Goal: Task Accomplishment & Management: Use online tool/utility

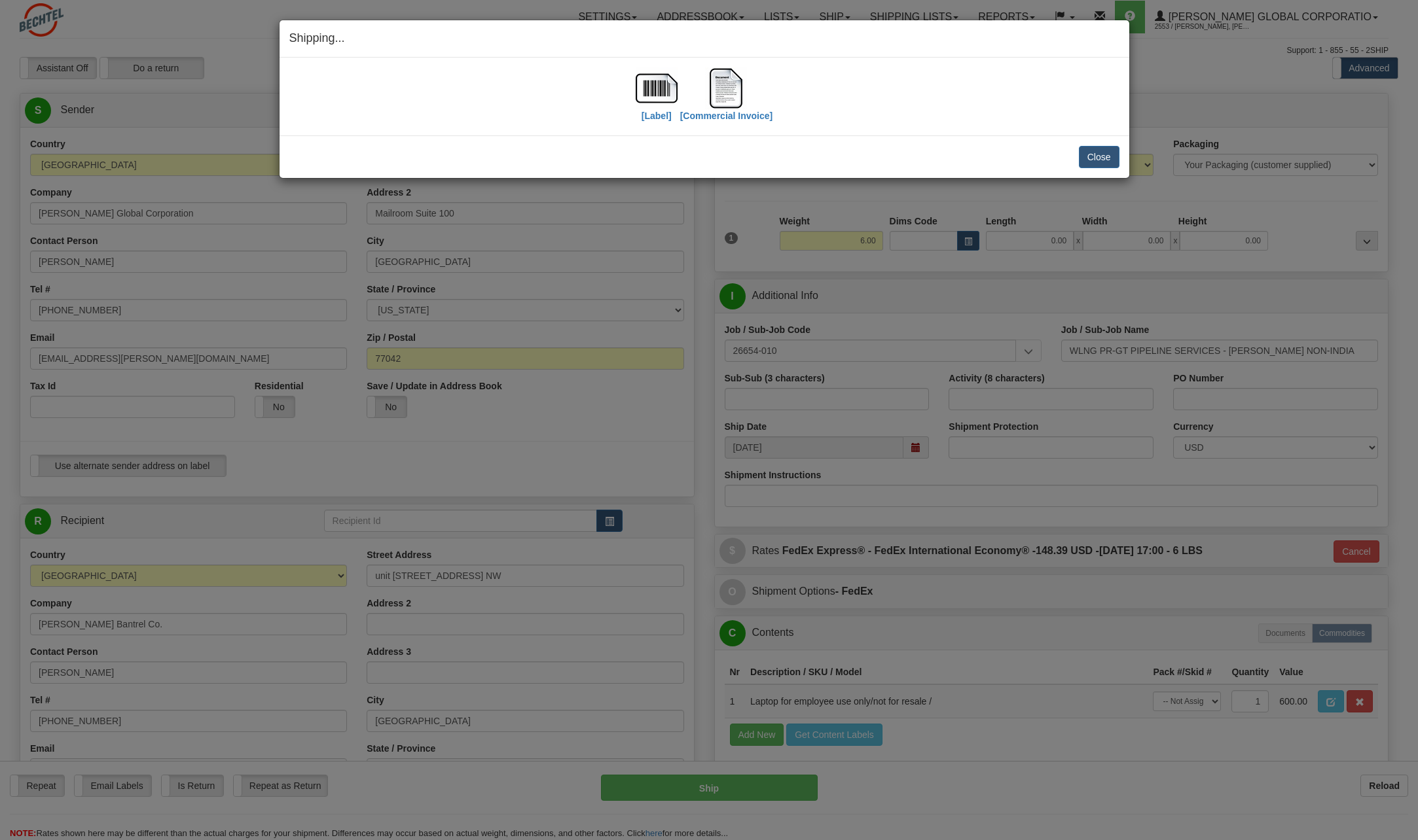
select select "CA"
select select "6"
select select "2"
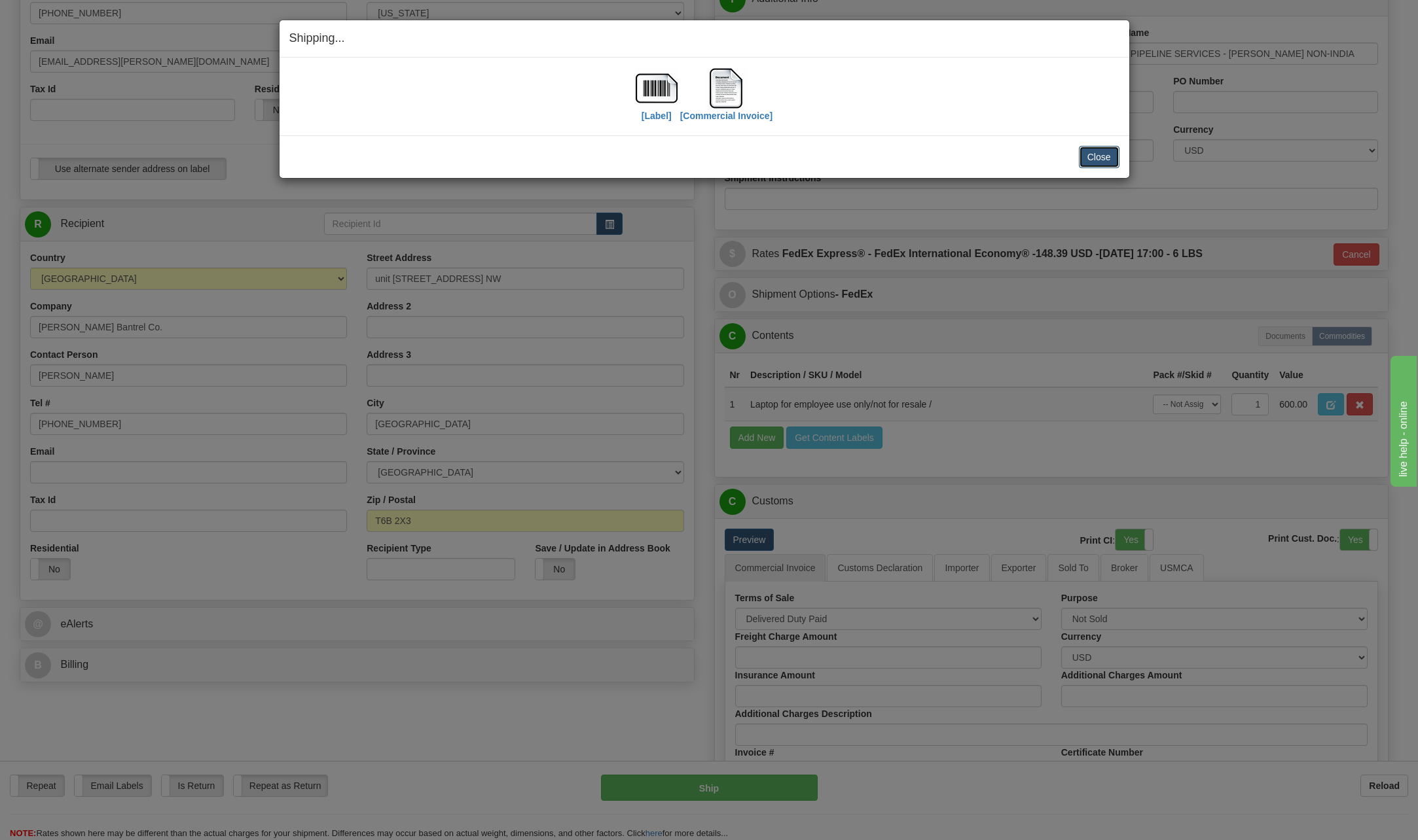
scroll to position [297, 0]
click at [1104, 159] on button "Close" at bounding box center [1099, 156] width 41 height 22
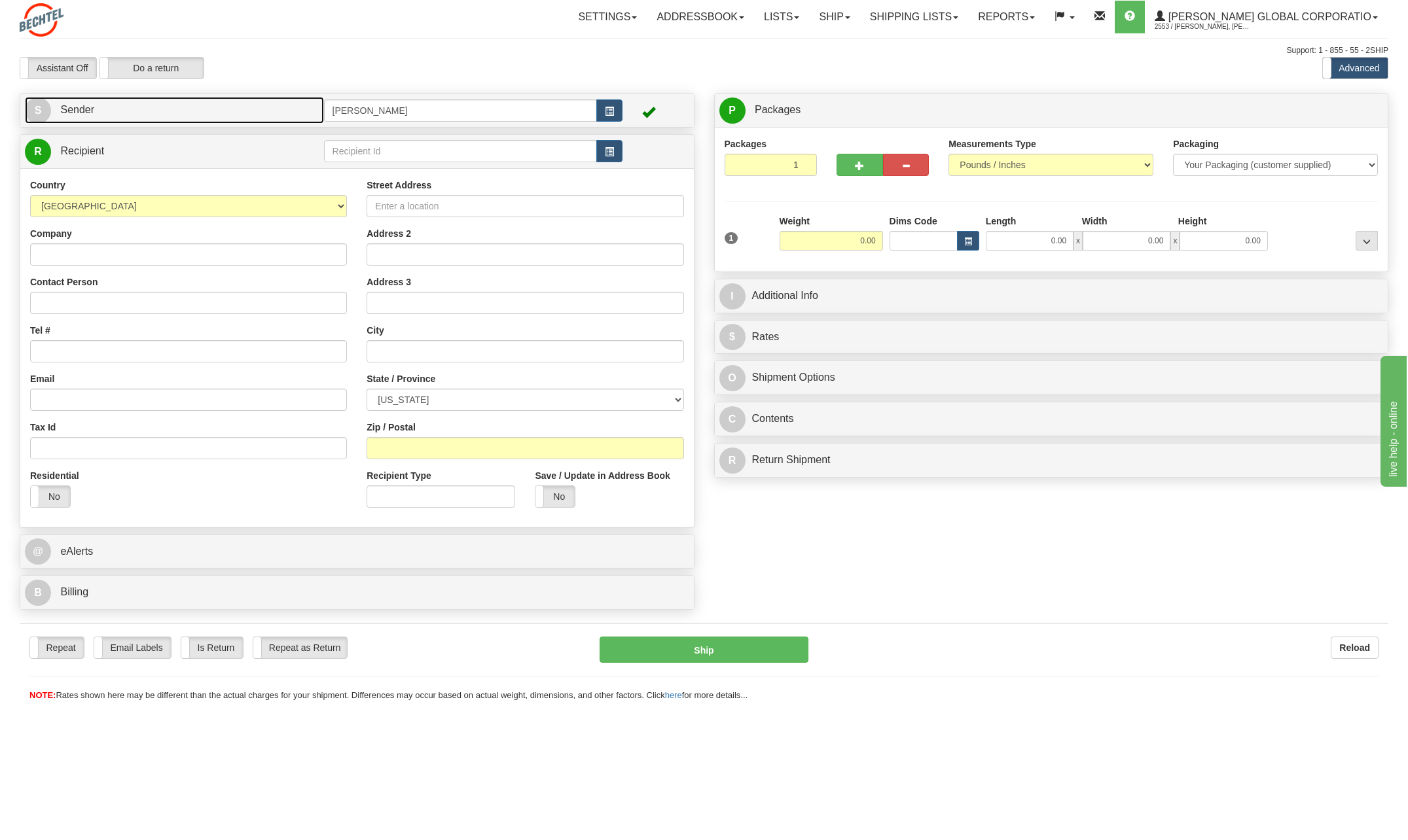
click at [39, 107] on span "S" at bounding box center [38, 110] width 26 height 26
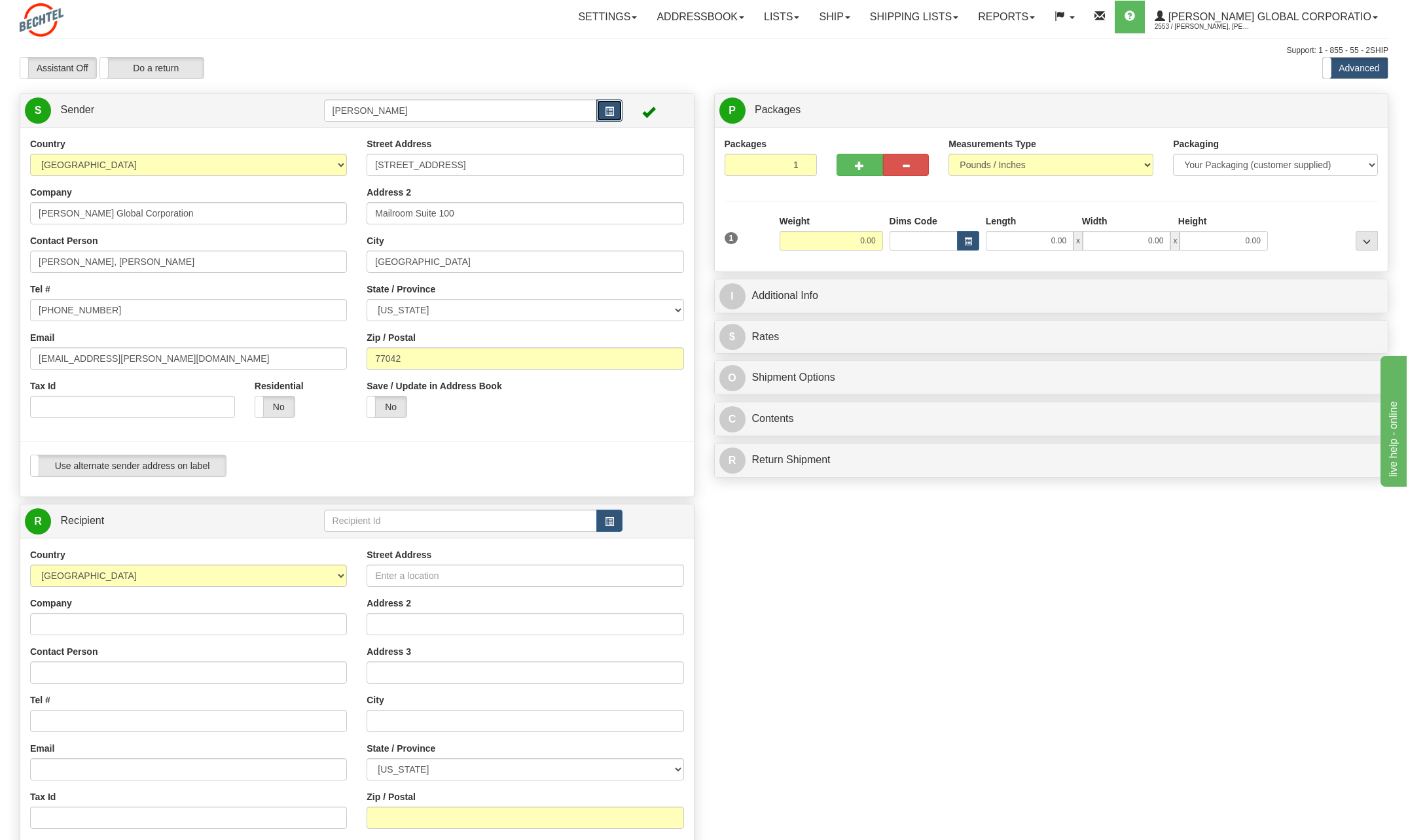
click at [606, 109] on span "button" at bounding box center [609, 112] width 9 height 9
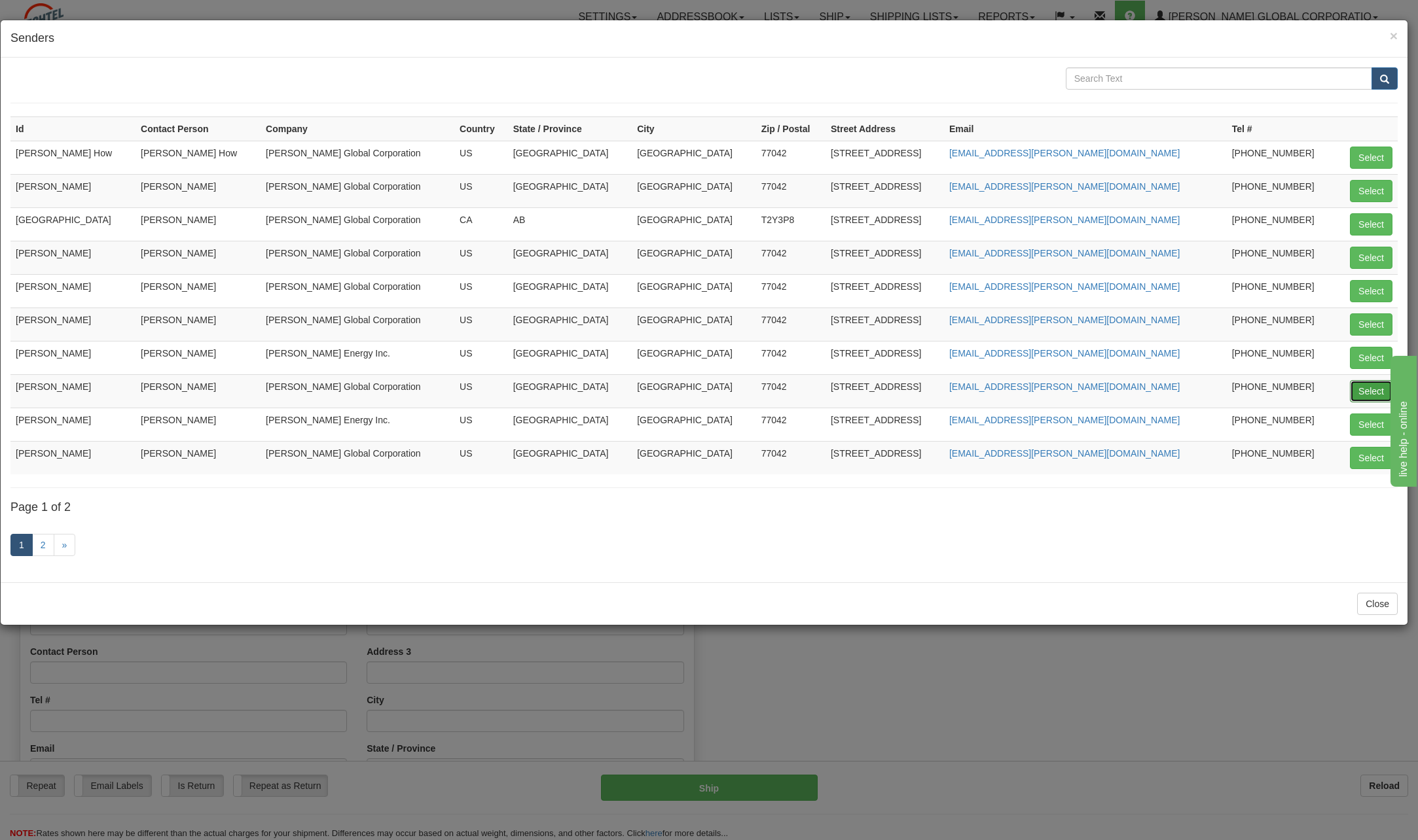
click at [1375, 389] on button "Select" at bounding box center [1371, 391] width 42 height 22
type input "[PERSON_NAME]"
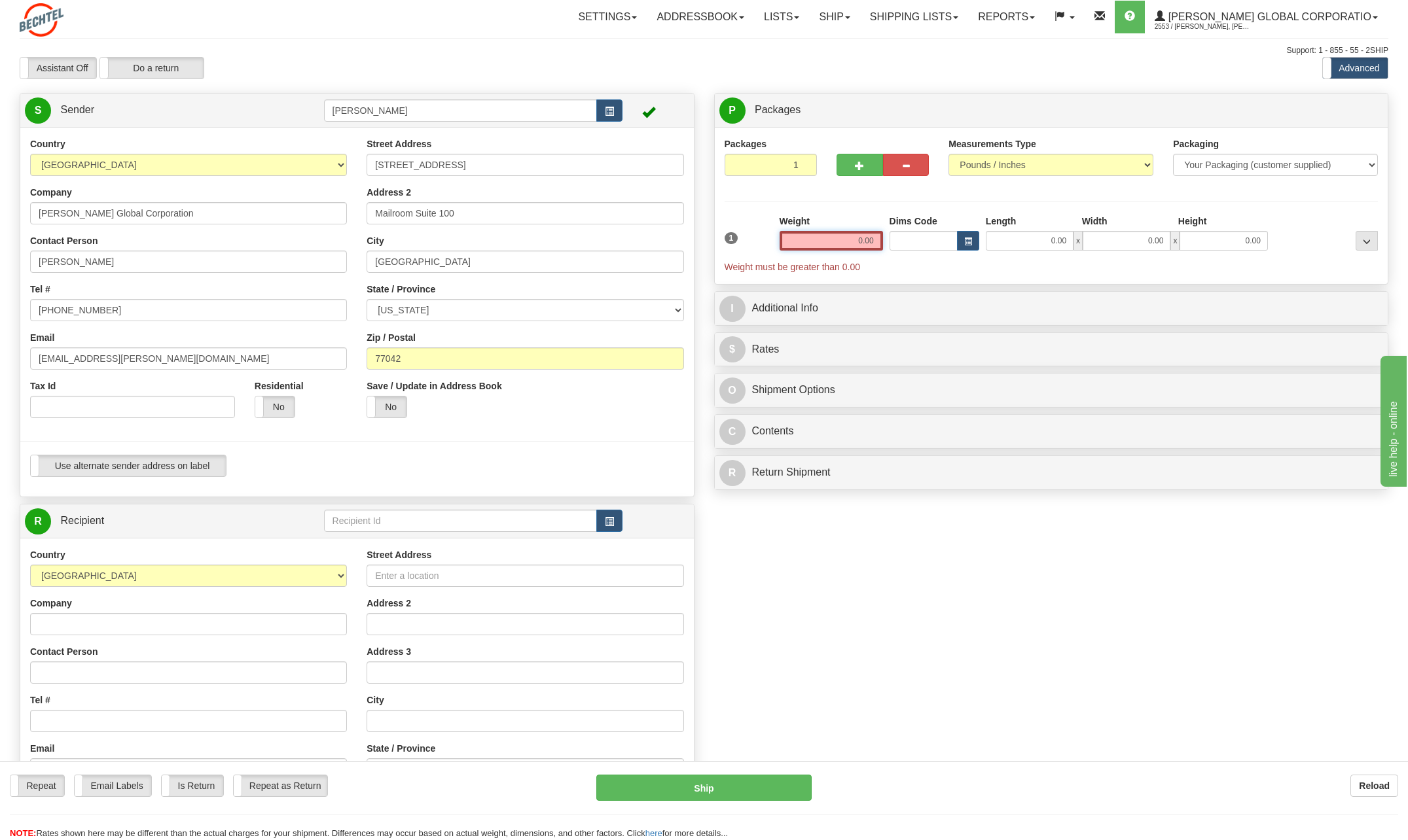
drag, startPoint x: 853, startPoint y: 240, endPoint x: 998, endPoint y: 229, distance: 145.4
click at [998, 229] on div "1 Weight 0.00 Dims Code 0.00" at bounding box center [1051, 244] width 660 height 59
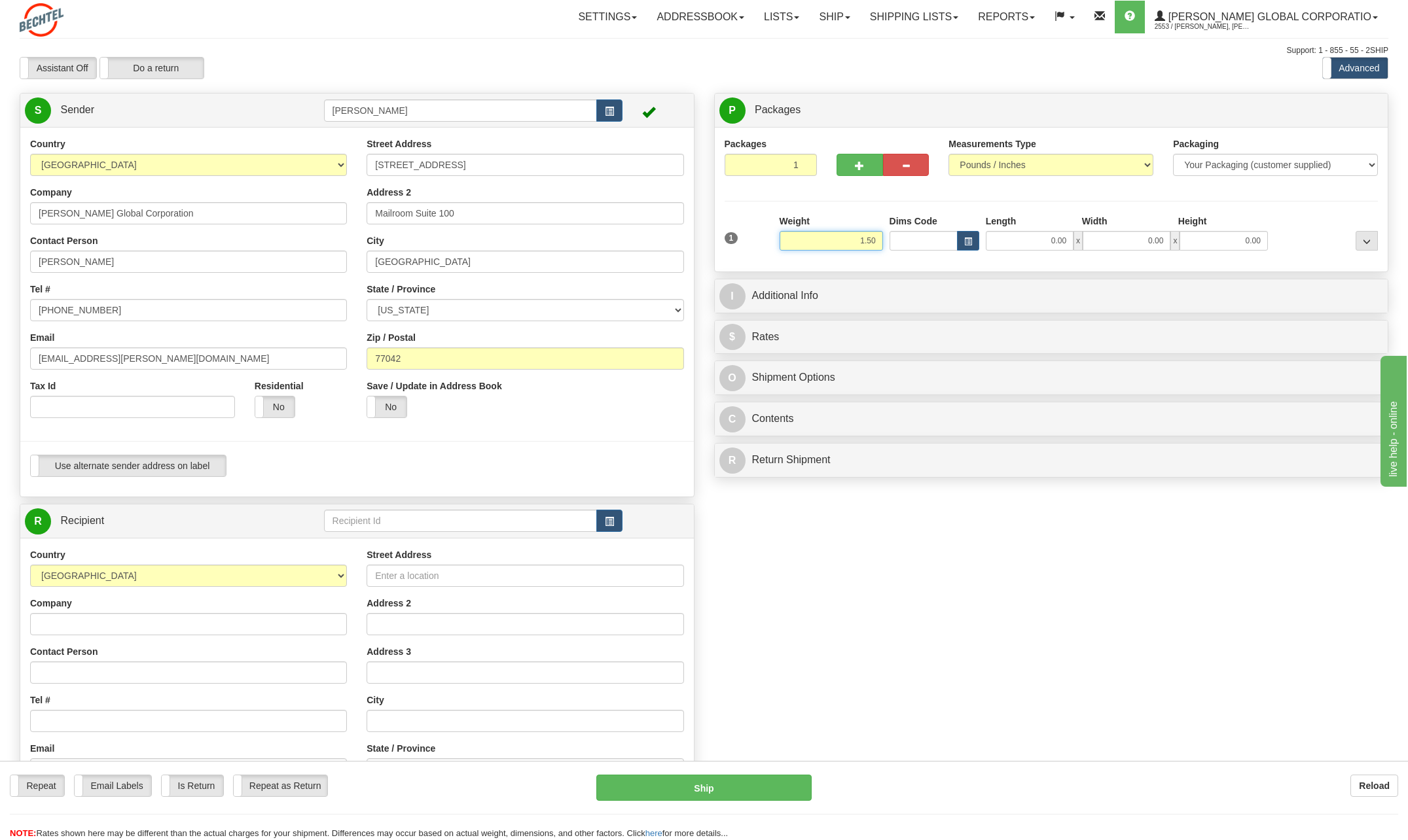
type input "1.50"
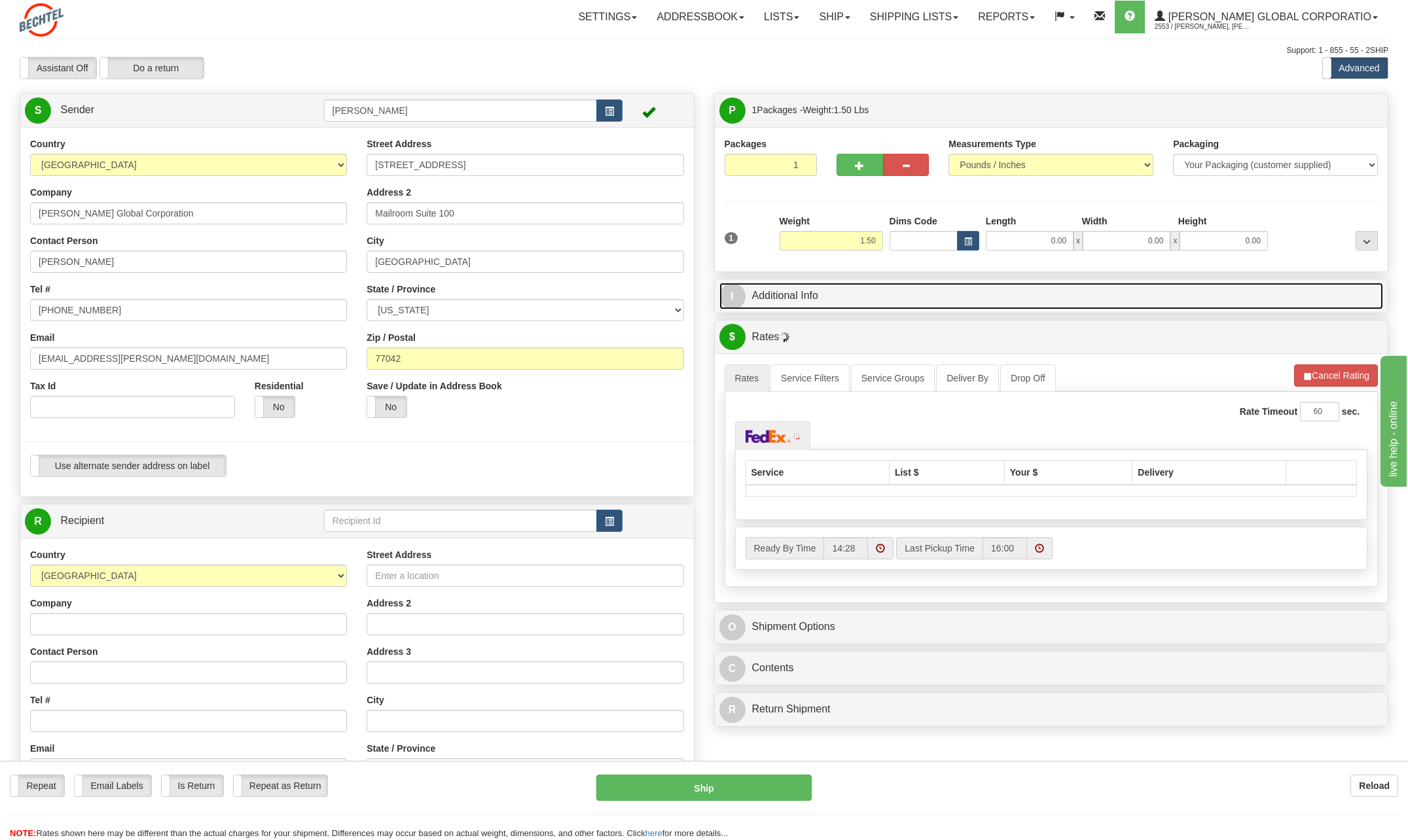
click at [741, 296] on span "I" at bounding box center [733, 296] width 26 height 26
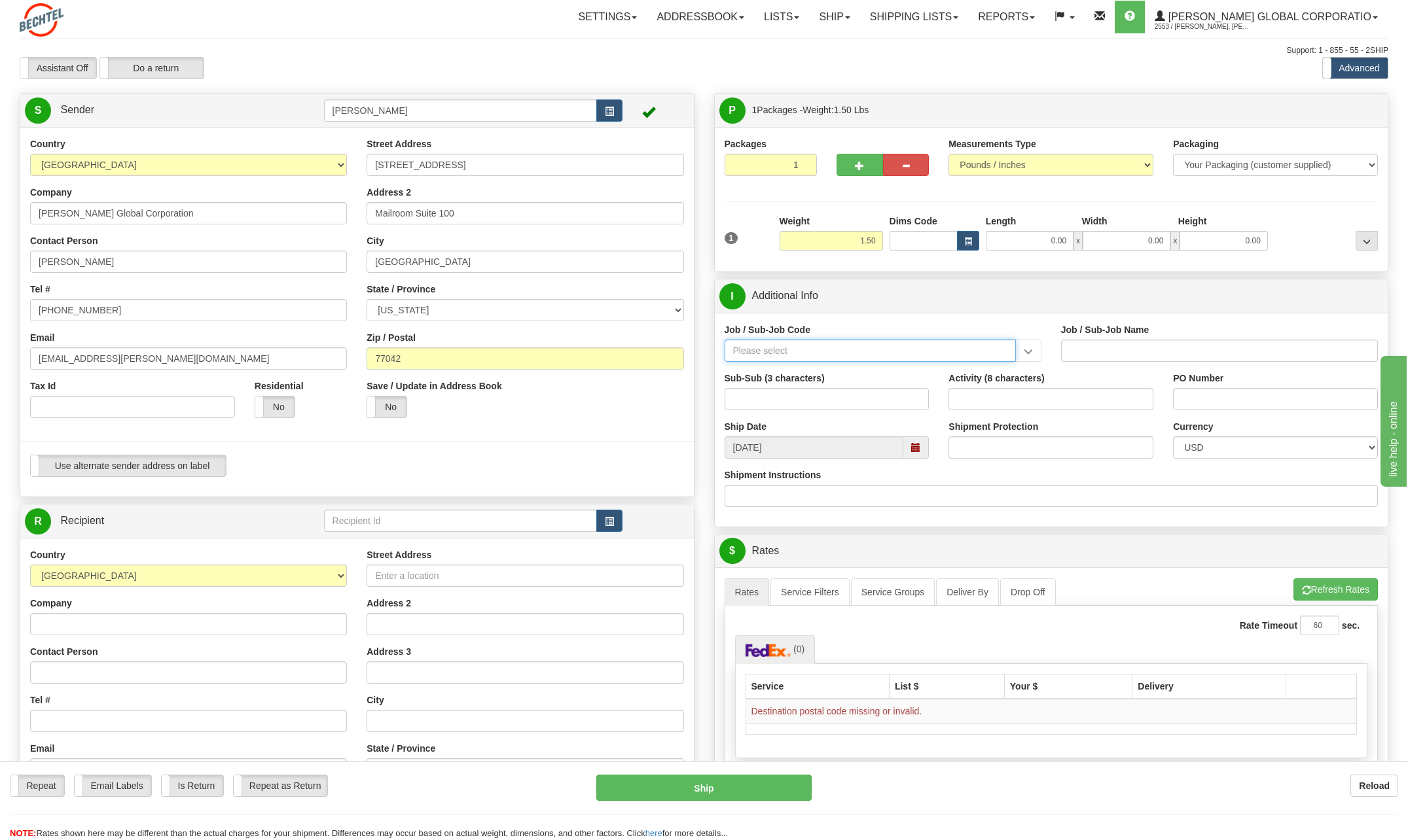
click at [762, 349] on input "Job / Sub-Job Code" at bounding box center [870, 350] width 291 height 22
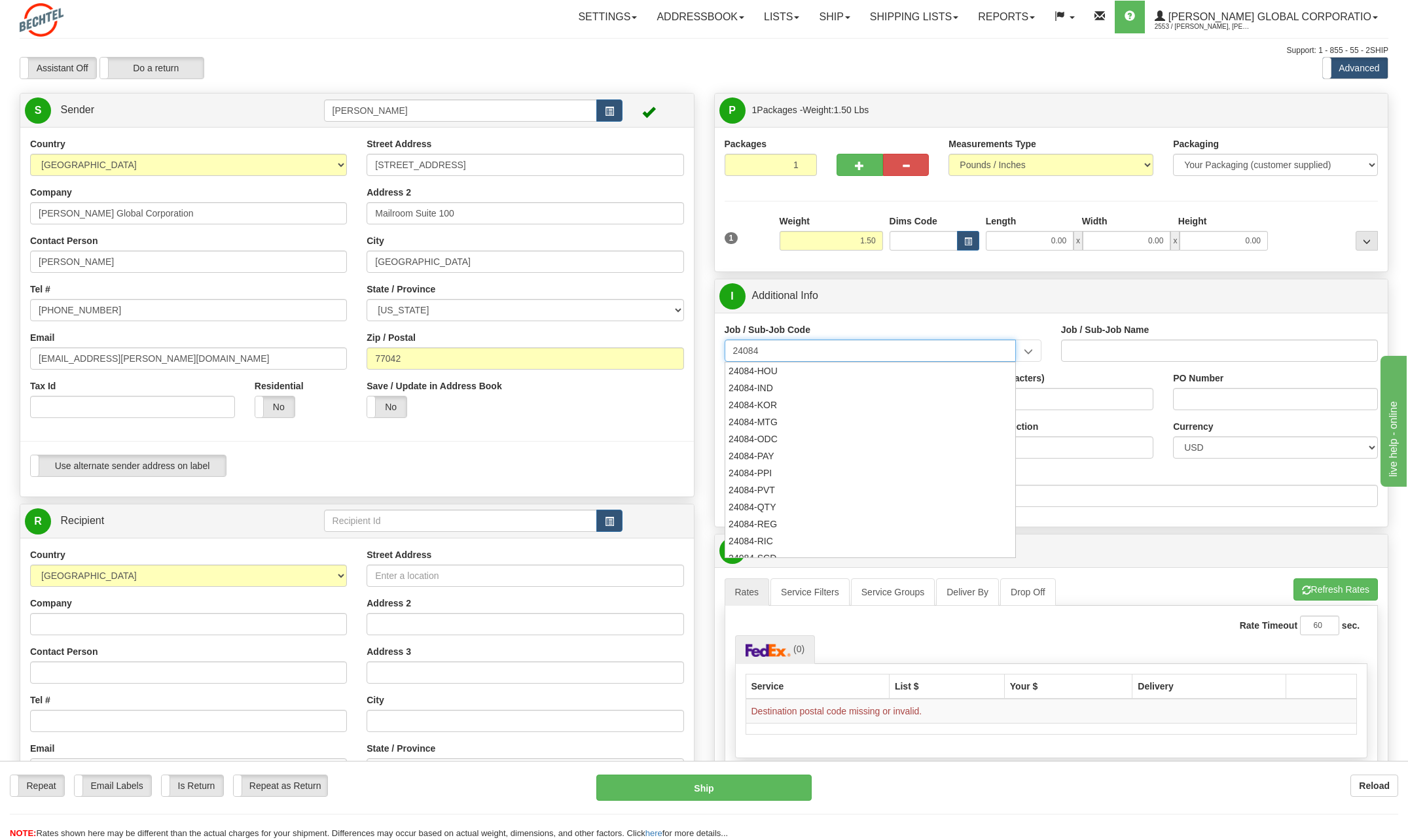
scroll to position [327, 0]
click at [762, 397] on div "24084-ODC" at bounding box center [867, 401] width 279 height 14
type input "24084-ODC"
type input "BSQE OPERATING RESULTS - NUCL. - MISCELLANEOUS ODC"
type input "24084-ODC"
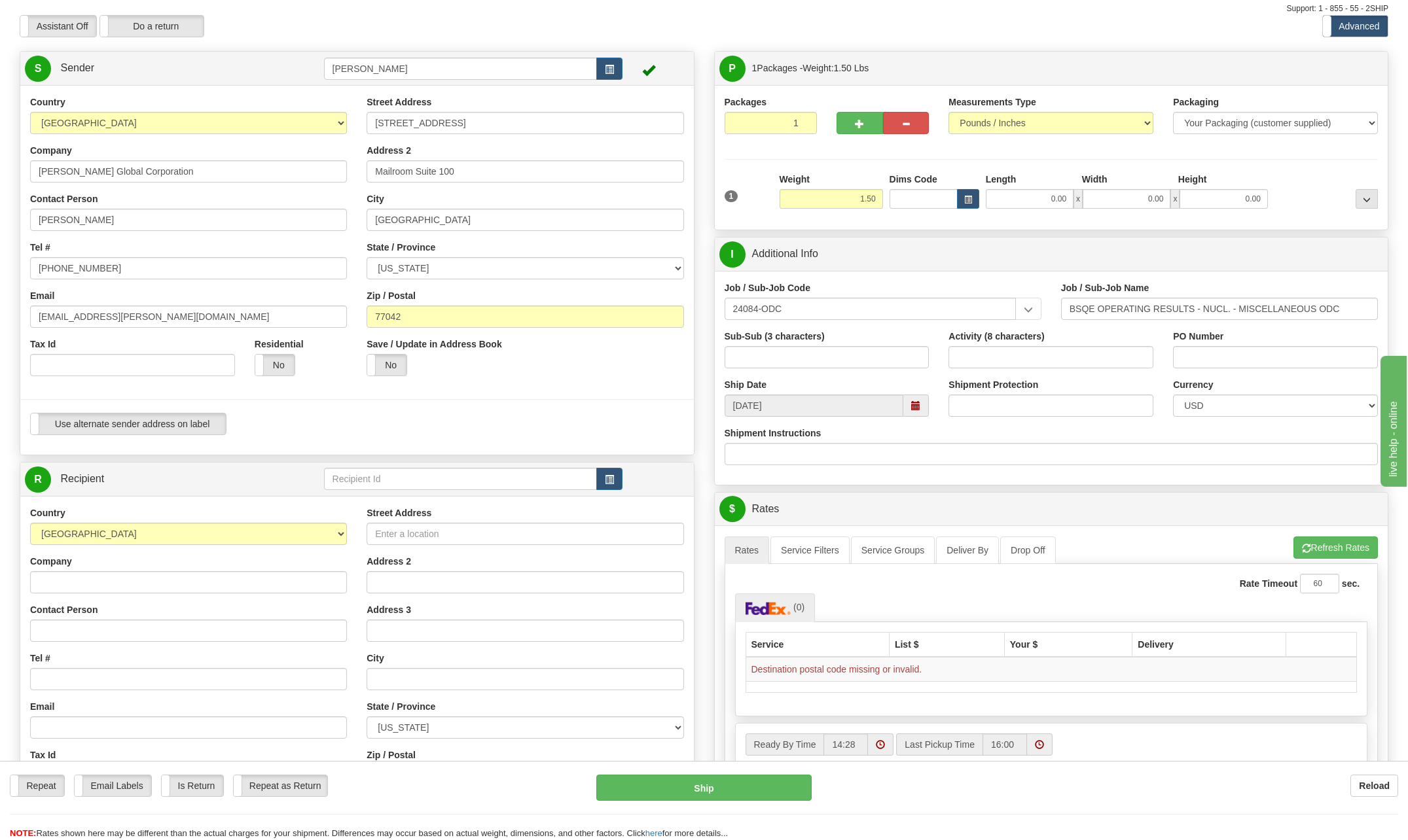
scroll to position [65, 0]
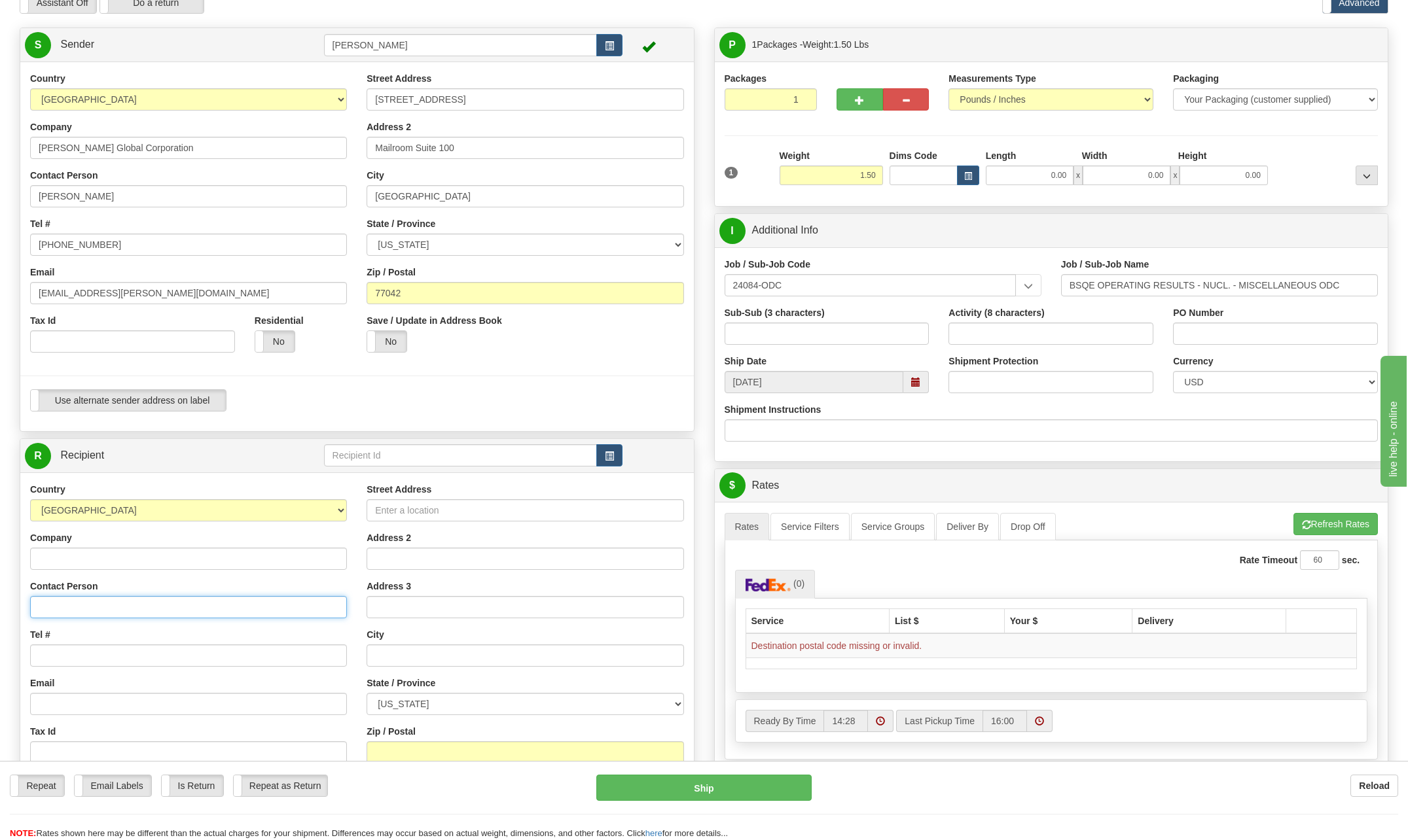
click at [63, 601] on input "Contact Person" at bounding box center [189, 607] width 317 height 22
type input "Anthony Houk"
type input "268 Dogwood Lane"
type input "Dora"
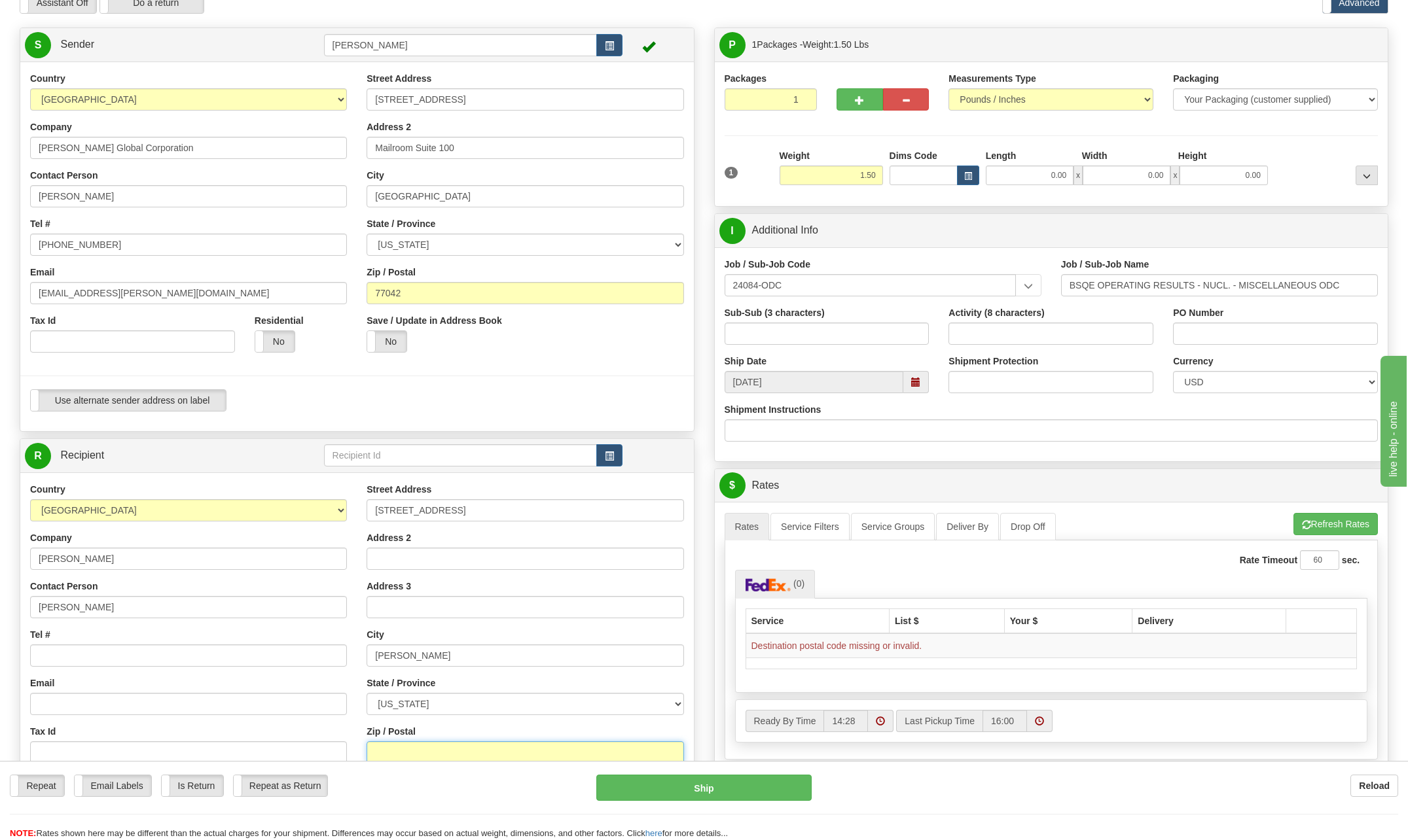
type input "35062"
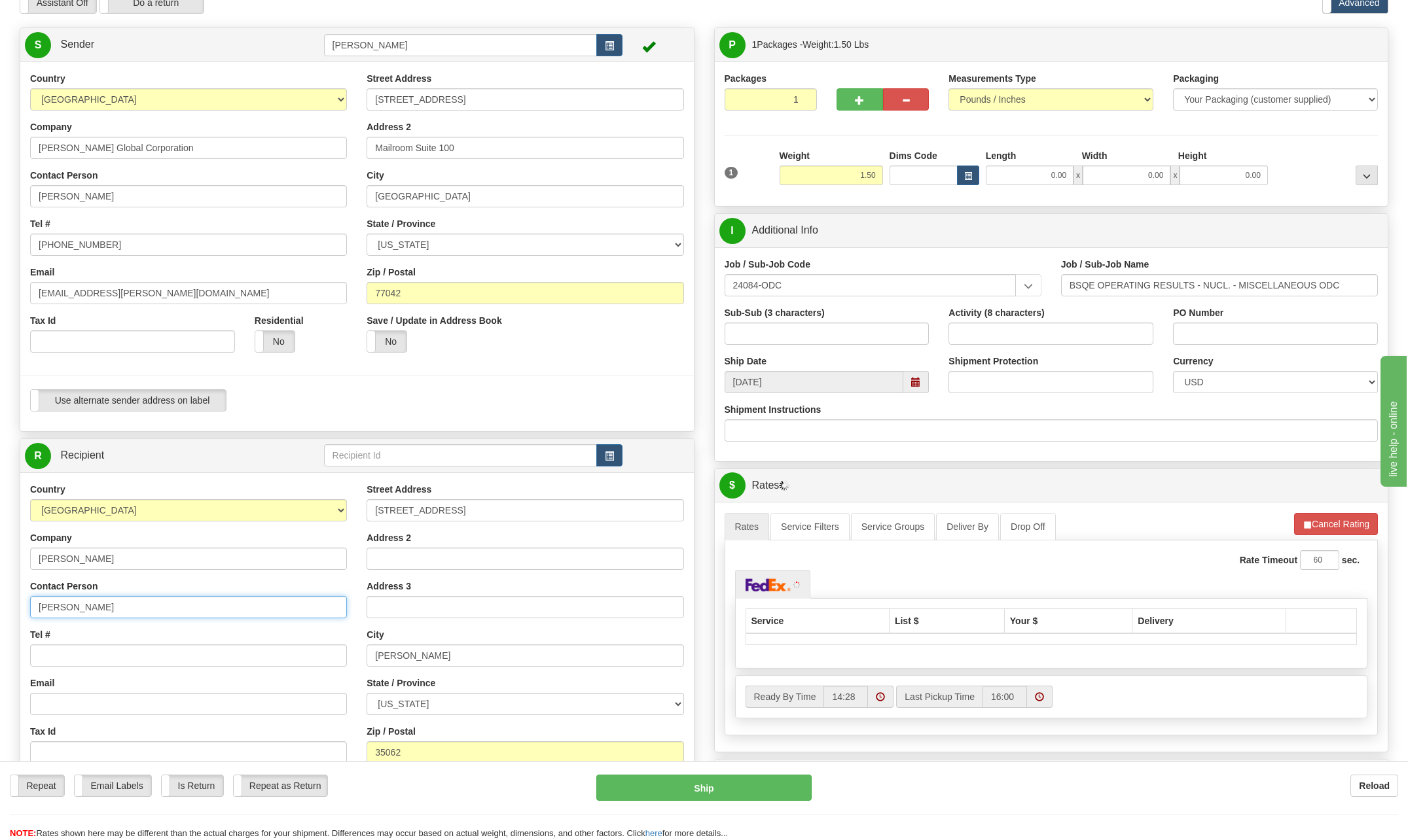
scroll to position [131, 0]
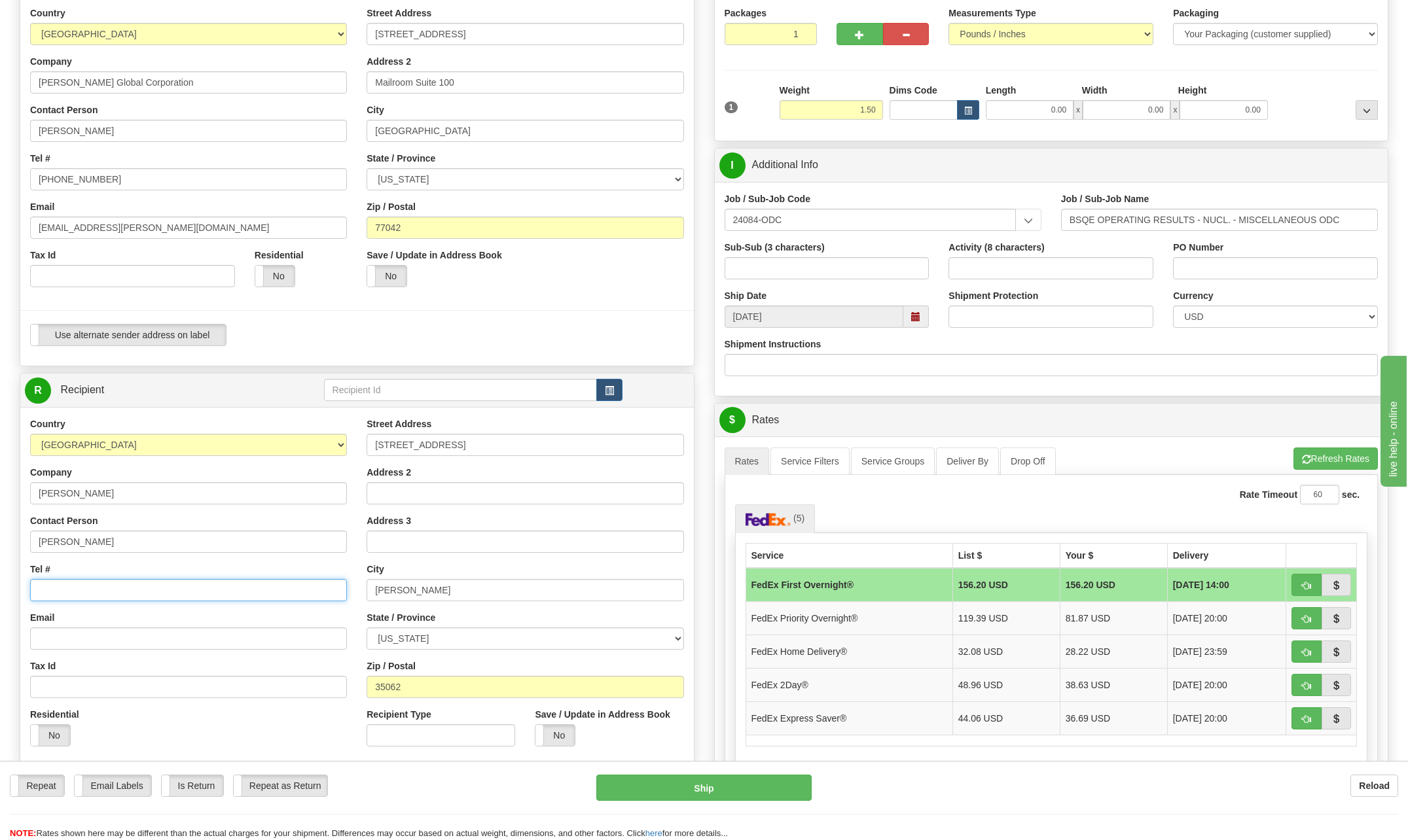
click at [65, 591] on input "Tel #" at bounding box center [189, 590] width 317 height 22
type input "205 607-7160"
click at [806, 694] on td "FedEx 2Day®" at bounding box center [849, 684] width 207 height 34
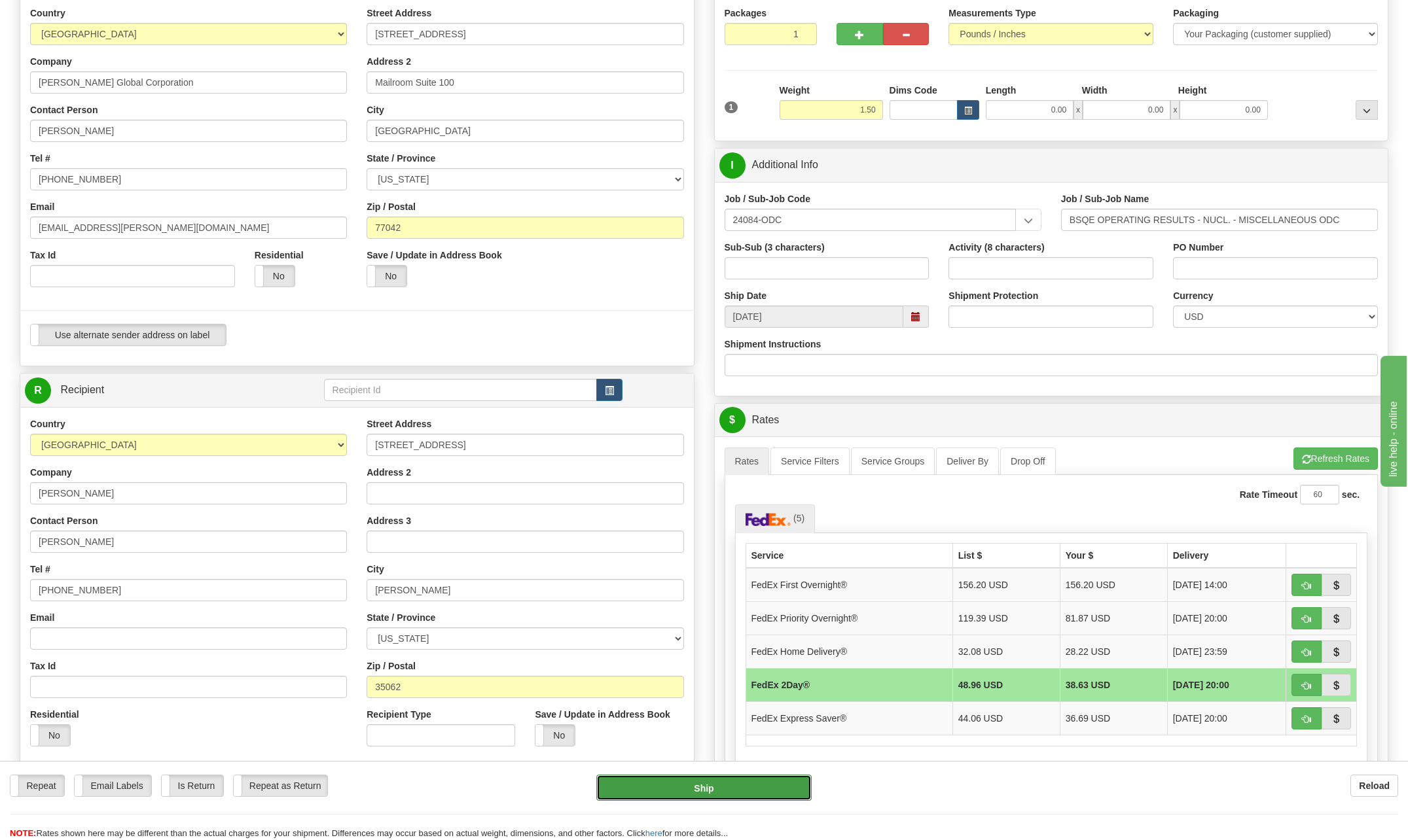
click at [736, 788] on button "Ship" at bounding box center [704, 788] width 215 height 26
type input "03"
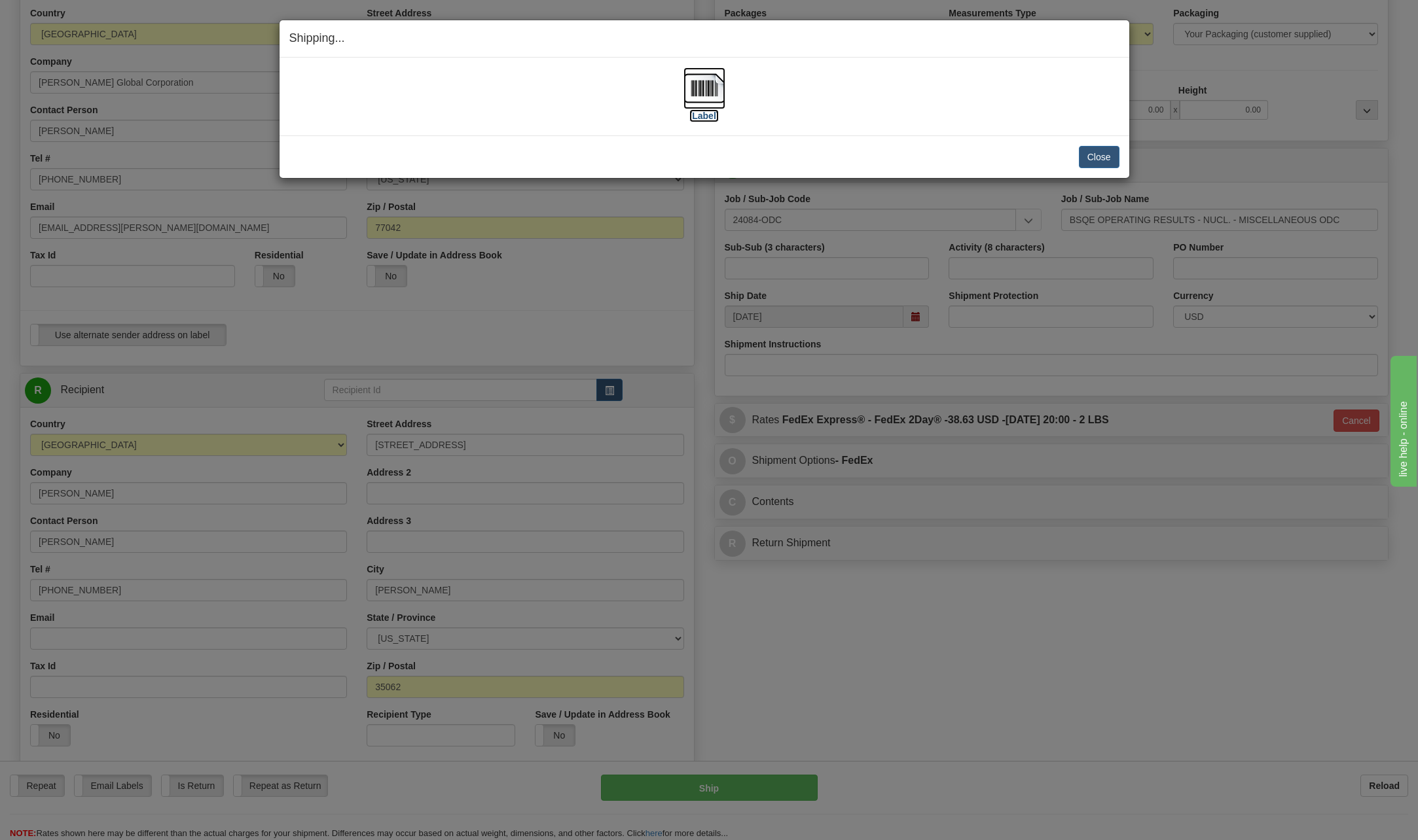
click at [693, 88] on img at bounding box center [704, 88] width 42 height 42
click at [1091, 156] on button "Close" at bounding box center [1099, 156] width 41 height 22
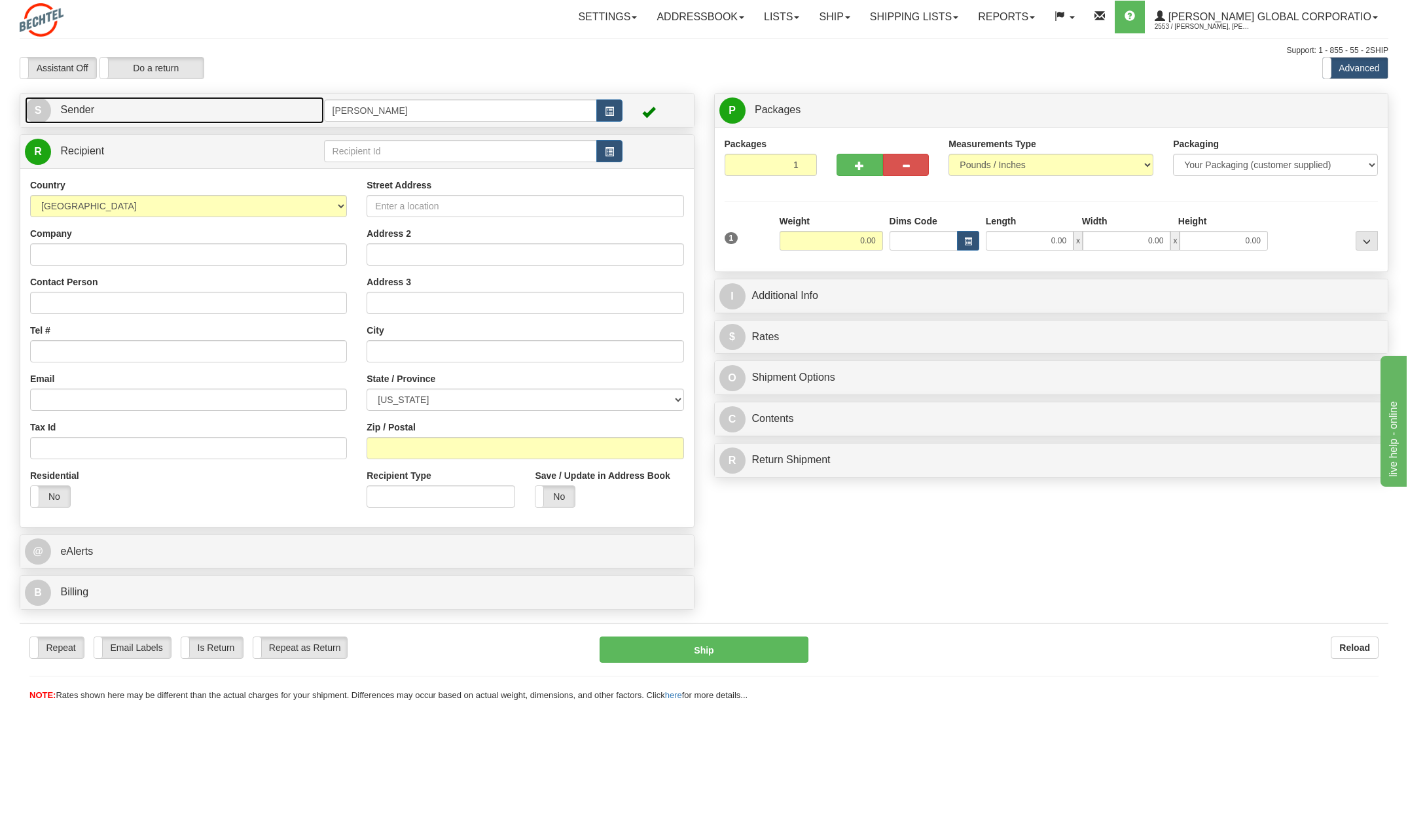
click at [33, 106] on span "S" at bounding box center [38, 110] width 26 height 26
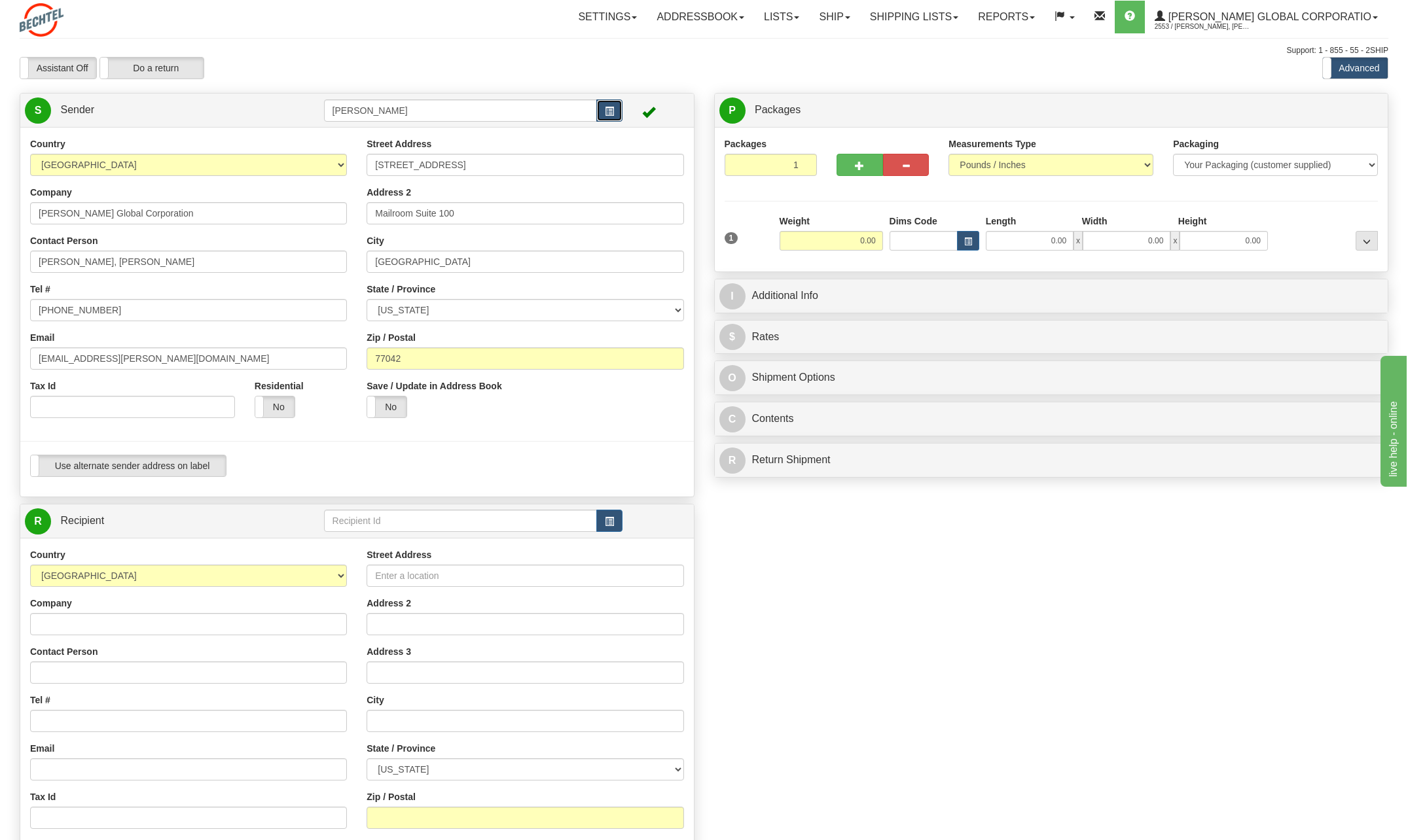
click at [616, 115] on button "button" at bounding box center [609, 110] width 26 height 22
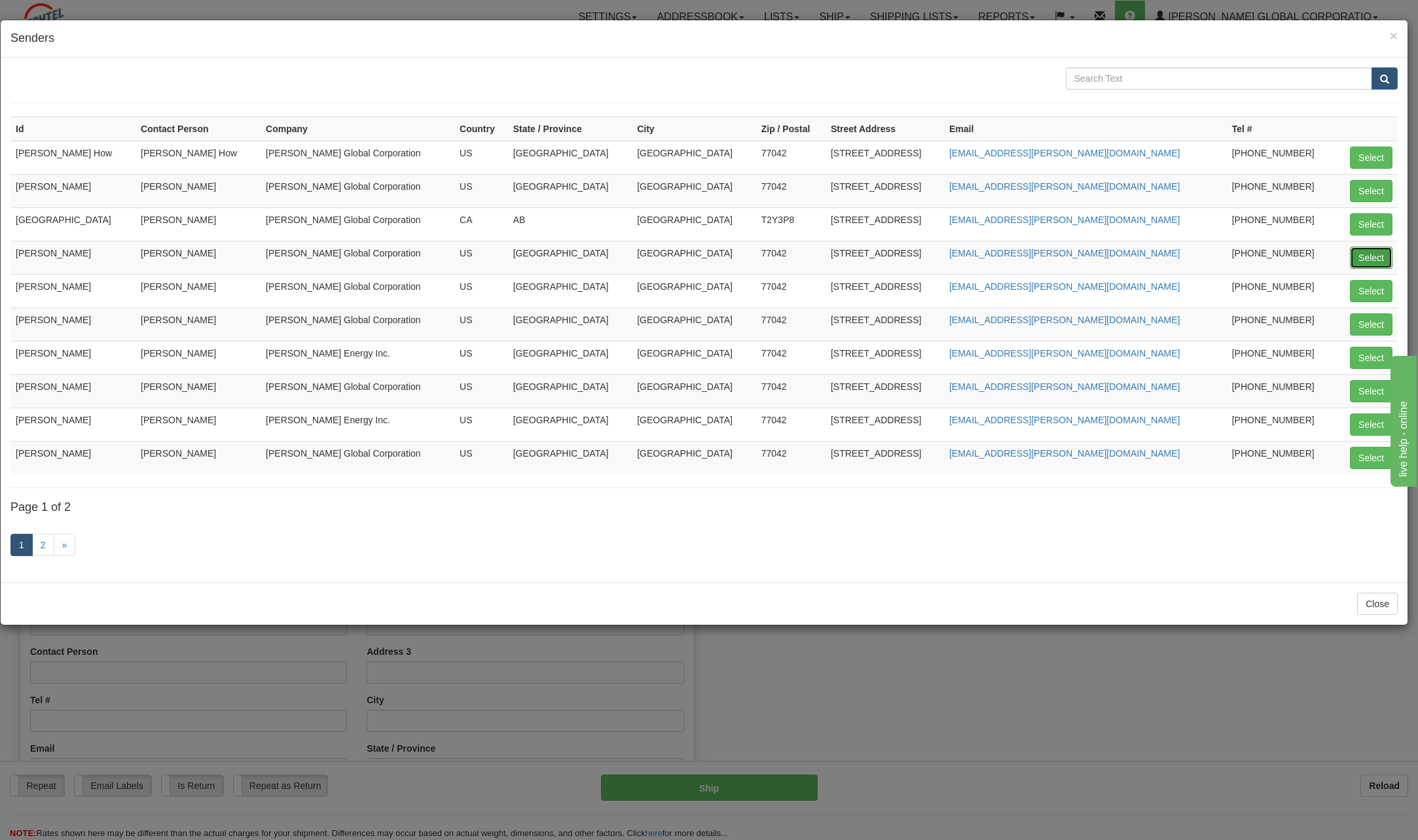
click at [1368, 258] on button "Select" at bounding box center [1371, 258] width 42 height 22
type input "[PERSON_NAME]"
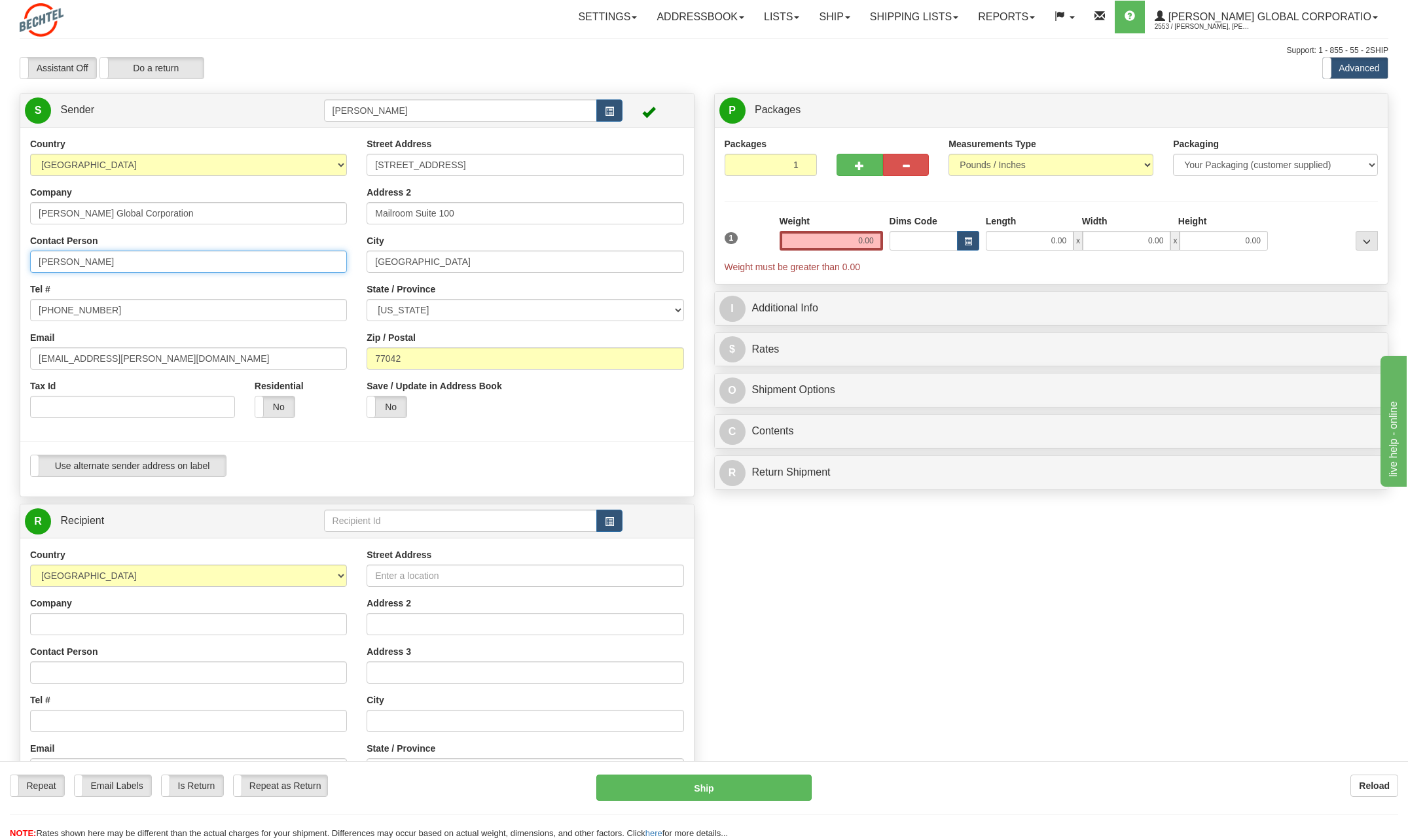
click at [137, 265] on input "[PERSON_NAME]" at bounding box center [189, 261] width 317 height 22
type input "C"
type input "[PERSON_NAME]"
click at [108, 310] on input "[PHONE_NUMBER]" at bounding box center [189, 310] width 317 height 22
type input "[PHONE_NUMBER]"
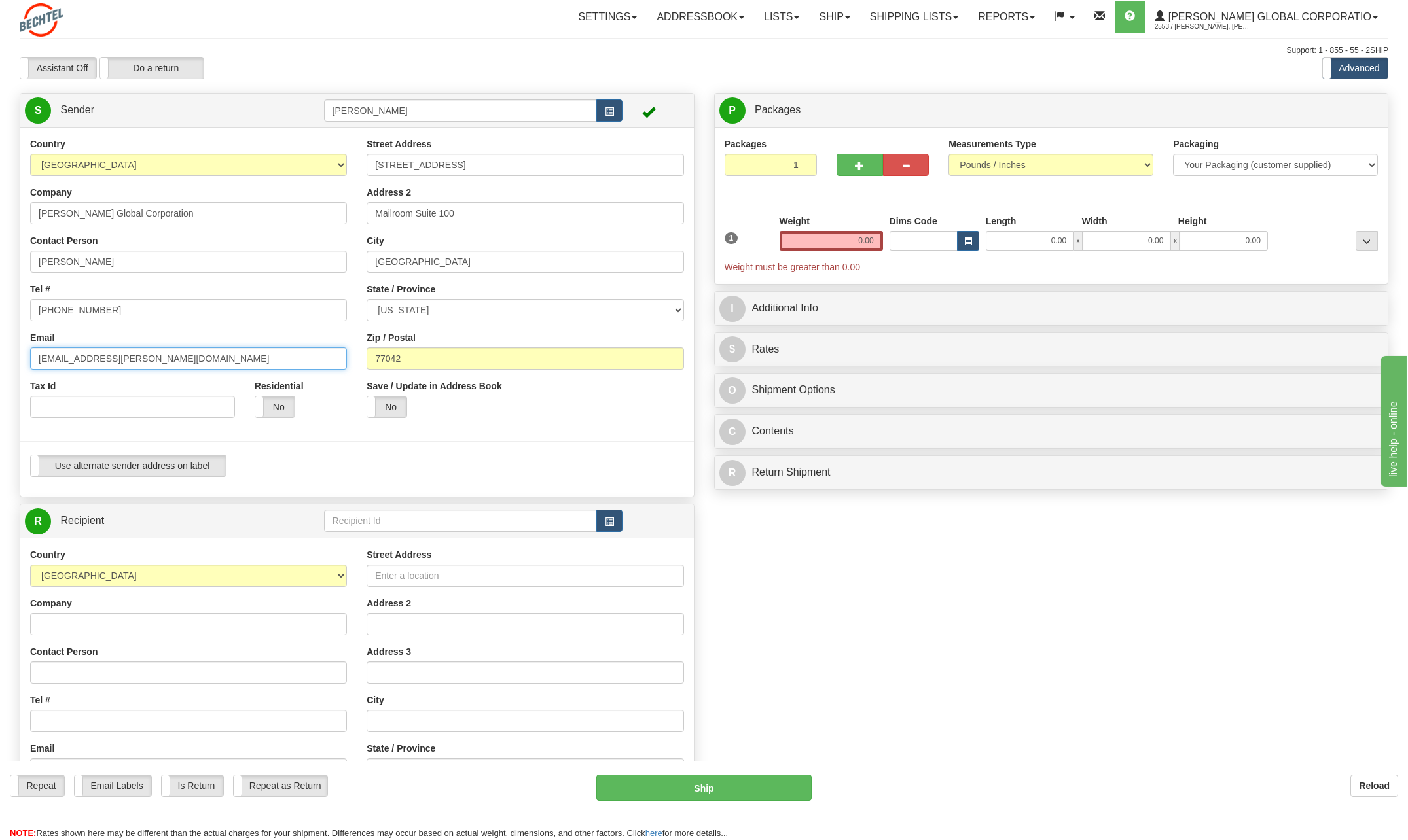
drag, startPoint x: 78, startPoint y: 360, endPoint x: 11, endPoint y: 359, distance: 67.0
click at [20, 359] on div "Country [GEOGRAPHIC_DATA] [GEOGRAPHIC_DATA] [GEOGRAPHIC_DATA] [GEOGRAPHIC_DATA]…" at bounding box center [357, 312] width 674 height 349
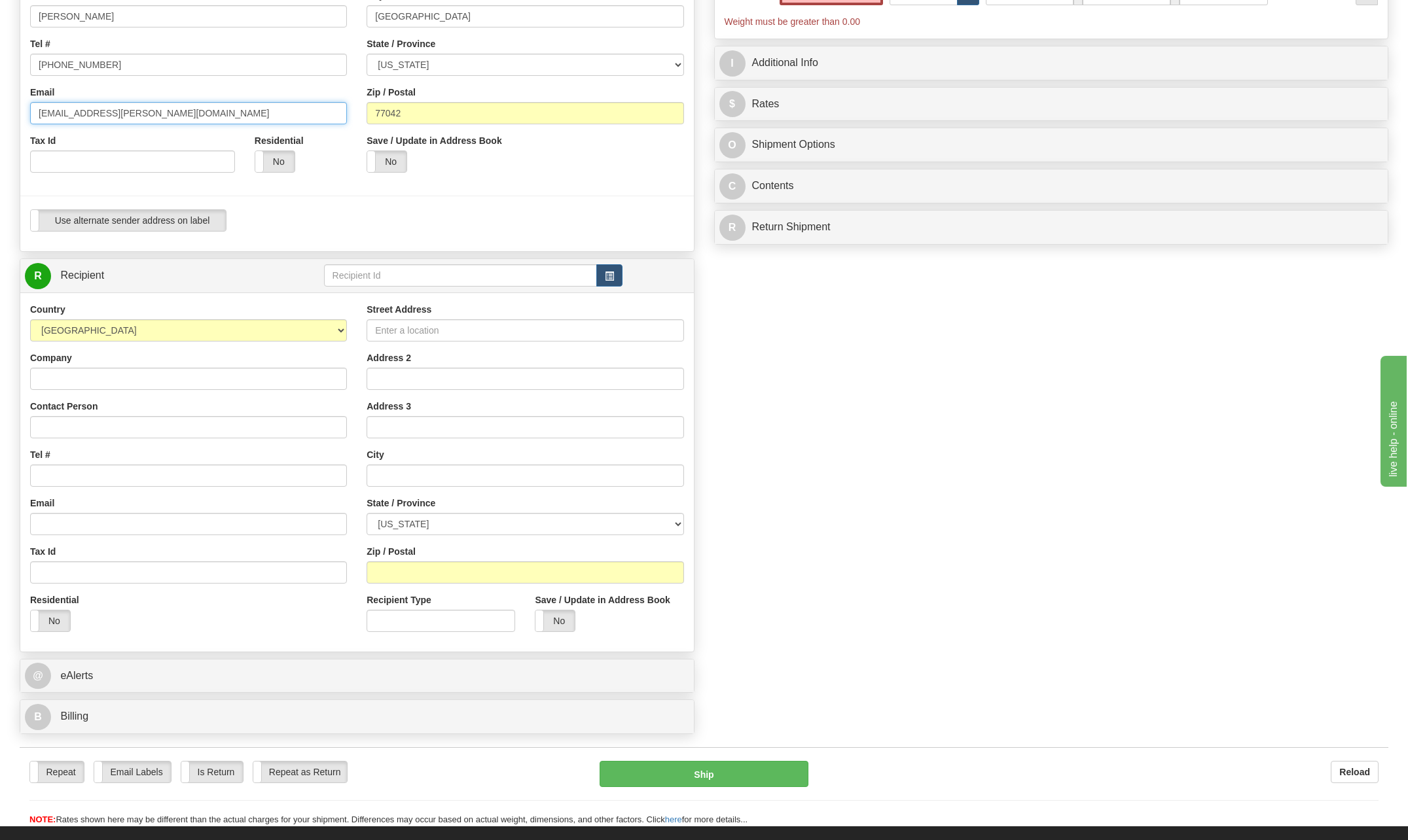
scroll to position [197, 0]
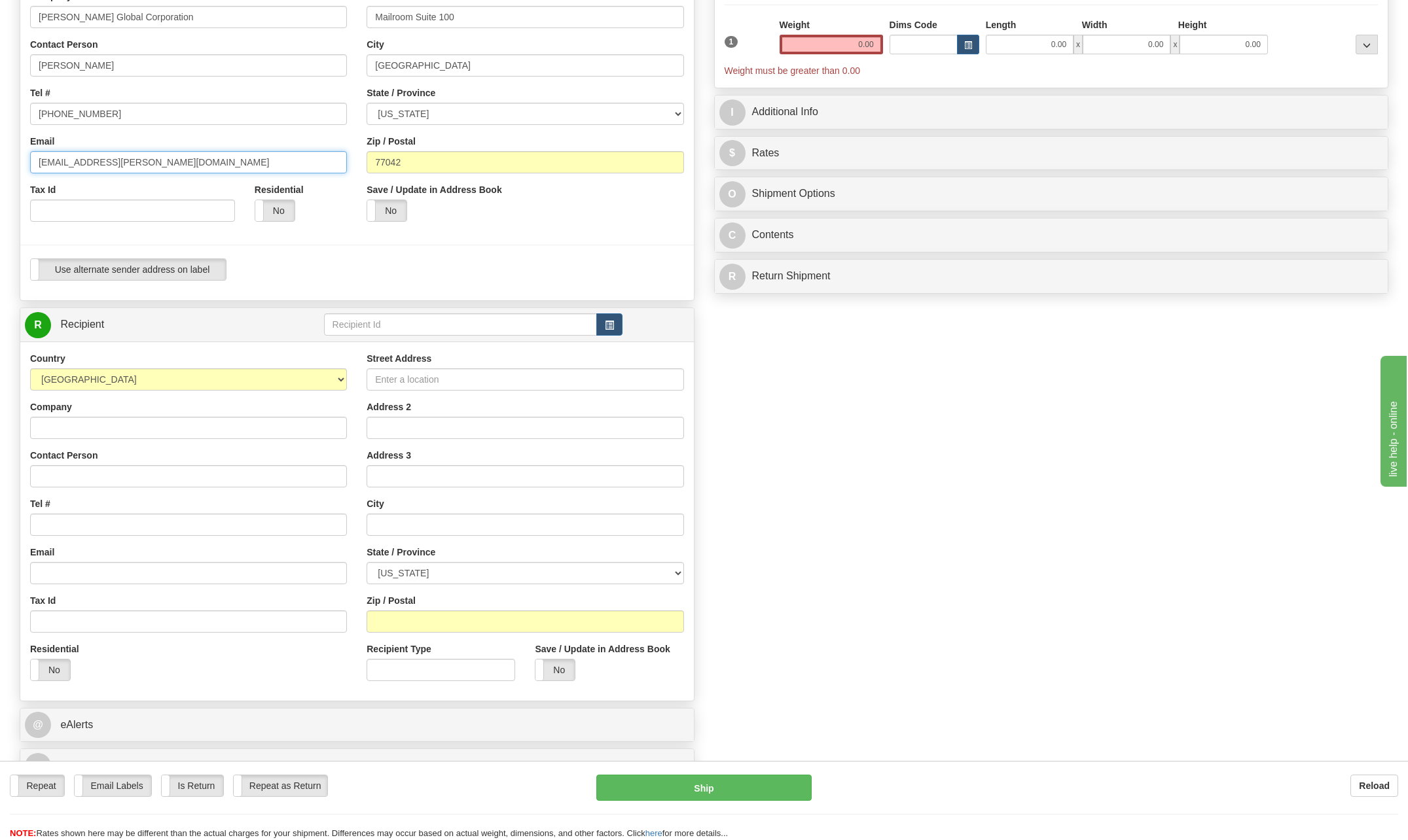
type input "[EMAIL_ADDRESS][PERSON_NAME][DOMAIN_NAME]"
click at [452, 386] on input "Street Address" at bounding box center [525, 379] width 317 height 22
type input "$"
type input "[STREET_ADDRESS]"
type input "[PERSON_NAME] Energy Jobsite"
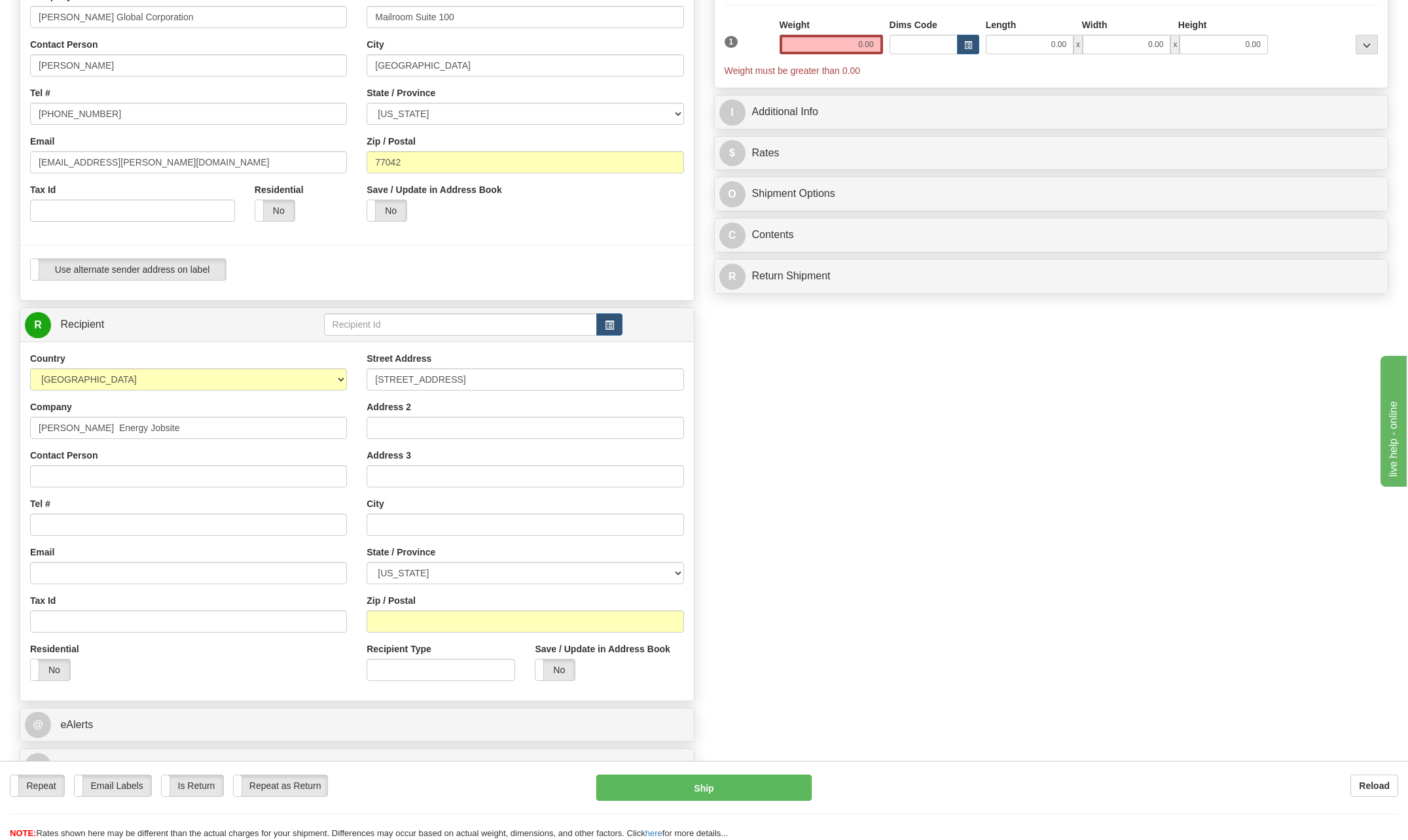
type input "[PERSON_NAME]"
type input "[GEOGRAPHIC_DATA][PERSON_NAME]"
select select "[GEOGRAPHIC_DATA]"
type input "78578"
click at [139, 484] on input "[PERSON_NAME]" at bounding box center [189, 476] width 317 height 22
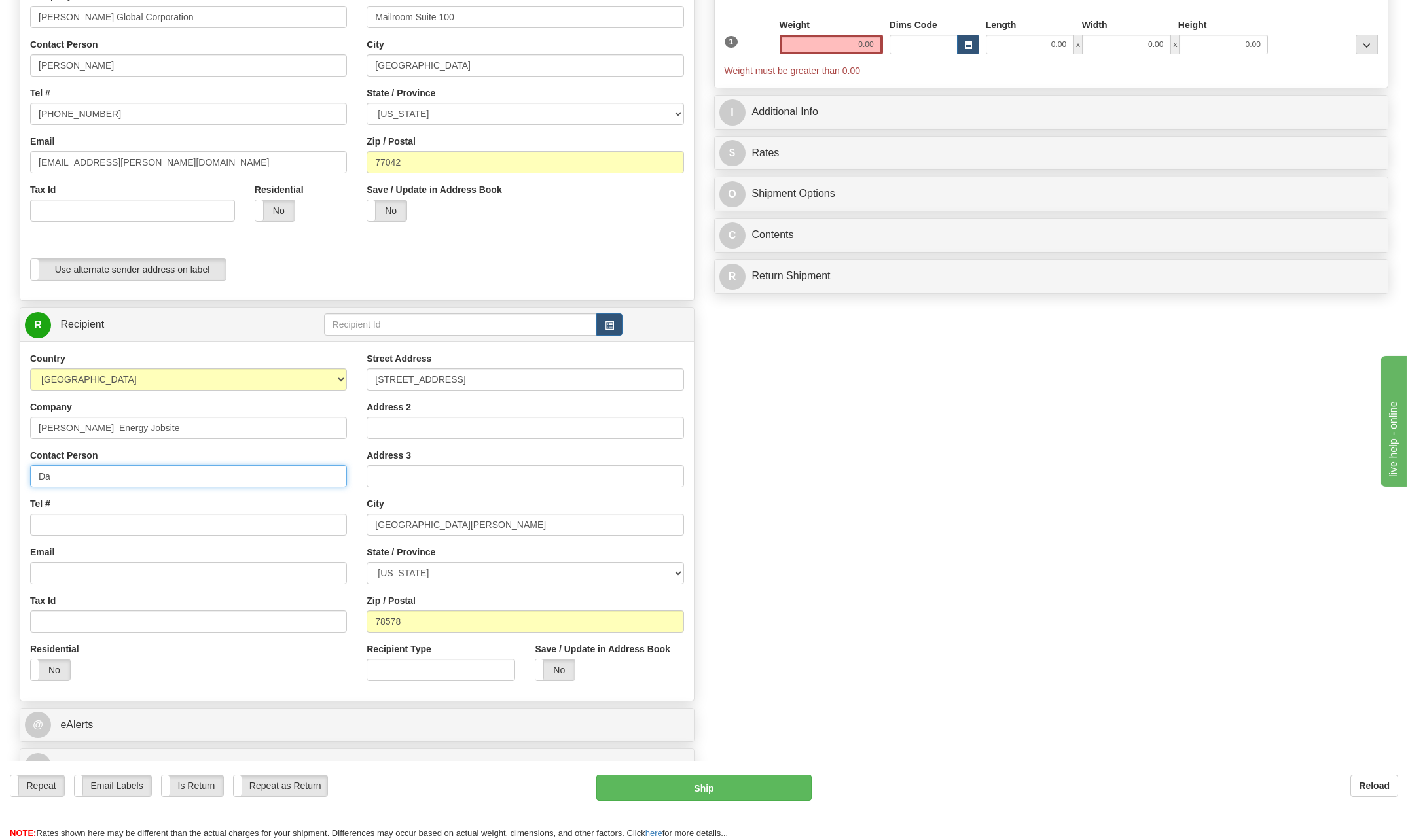
type input "D"
type input "[PERSON_NAME]"
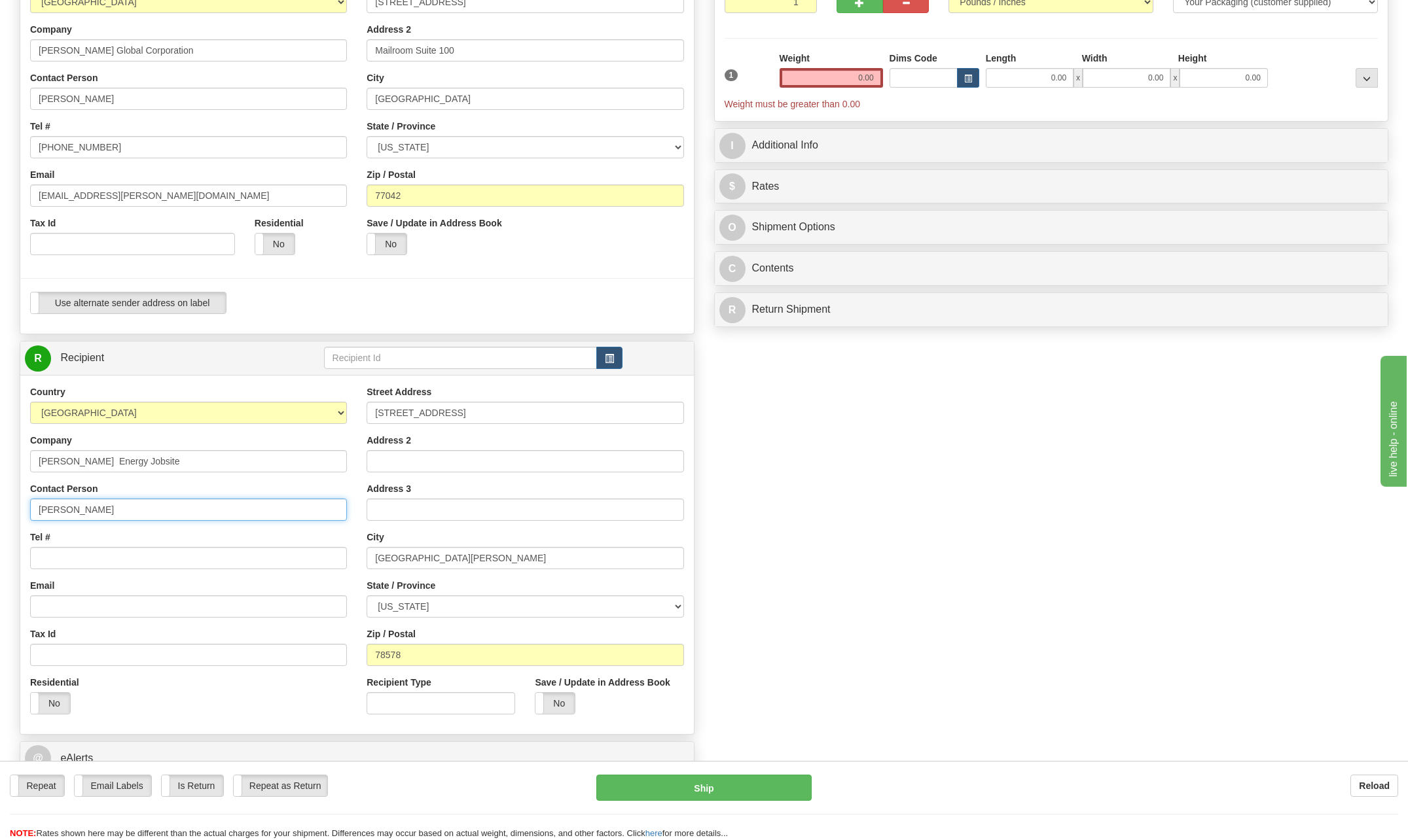
scroll to position [131, 0]
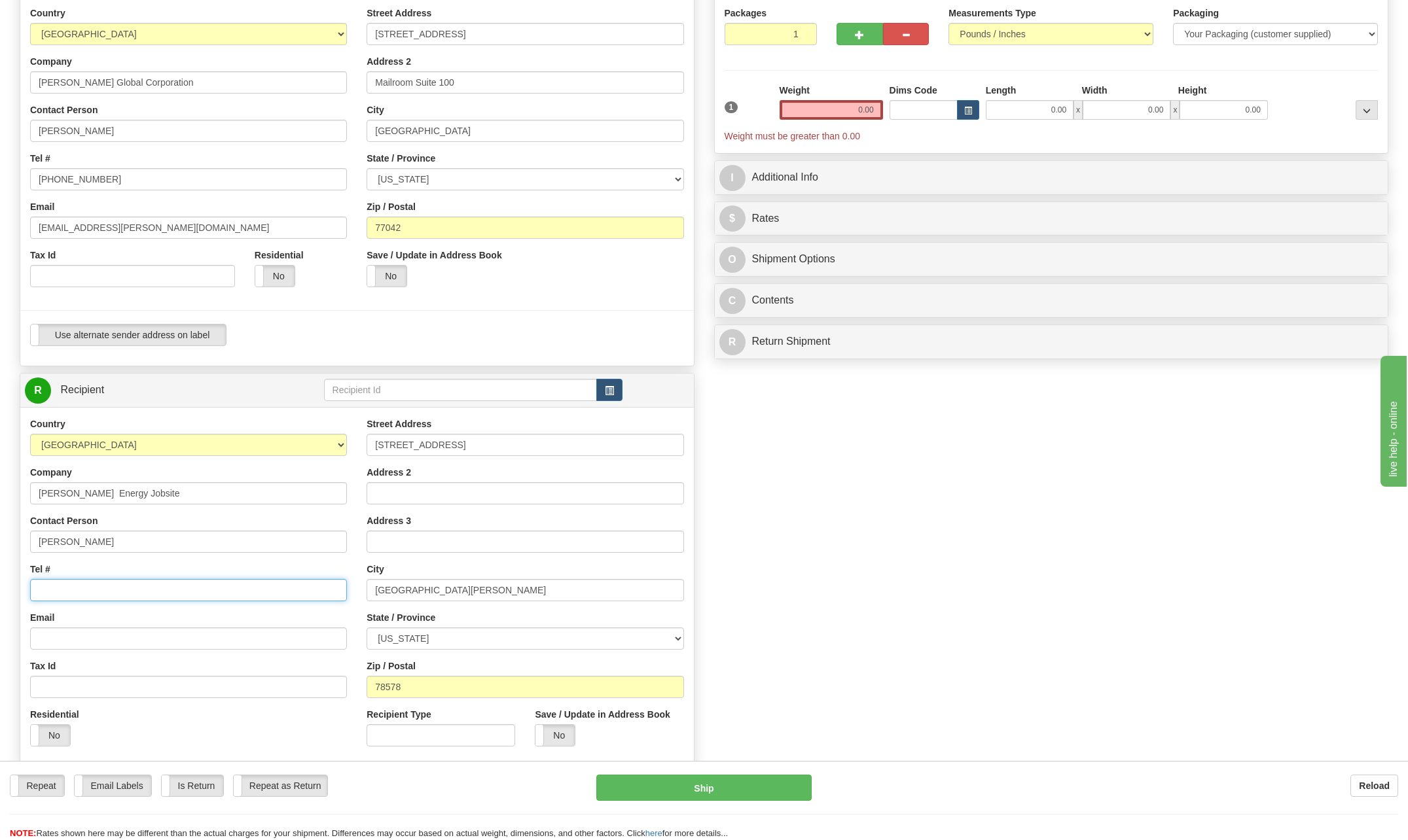
click at [54, 586] on input "Tel #" at bounding box center [189, 590] width 317 height 22
type input "[PHONE_NUMBER]"
drag, startPoint x: 855, startPoint y: 110, endPoint x: 985, endPoint y: 116, distance: 130.1
click at [985, 116] on div "1 Weight 0.00 Dims Code 0.00" at bounding box center [1051, 113] width 660 height 59
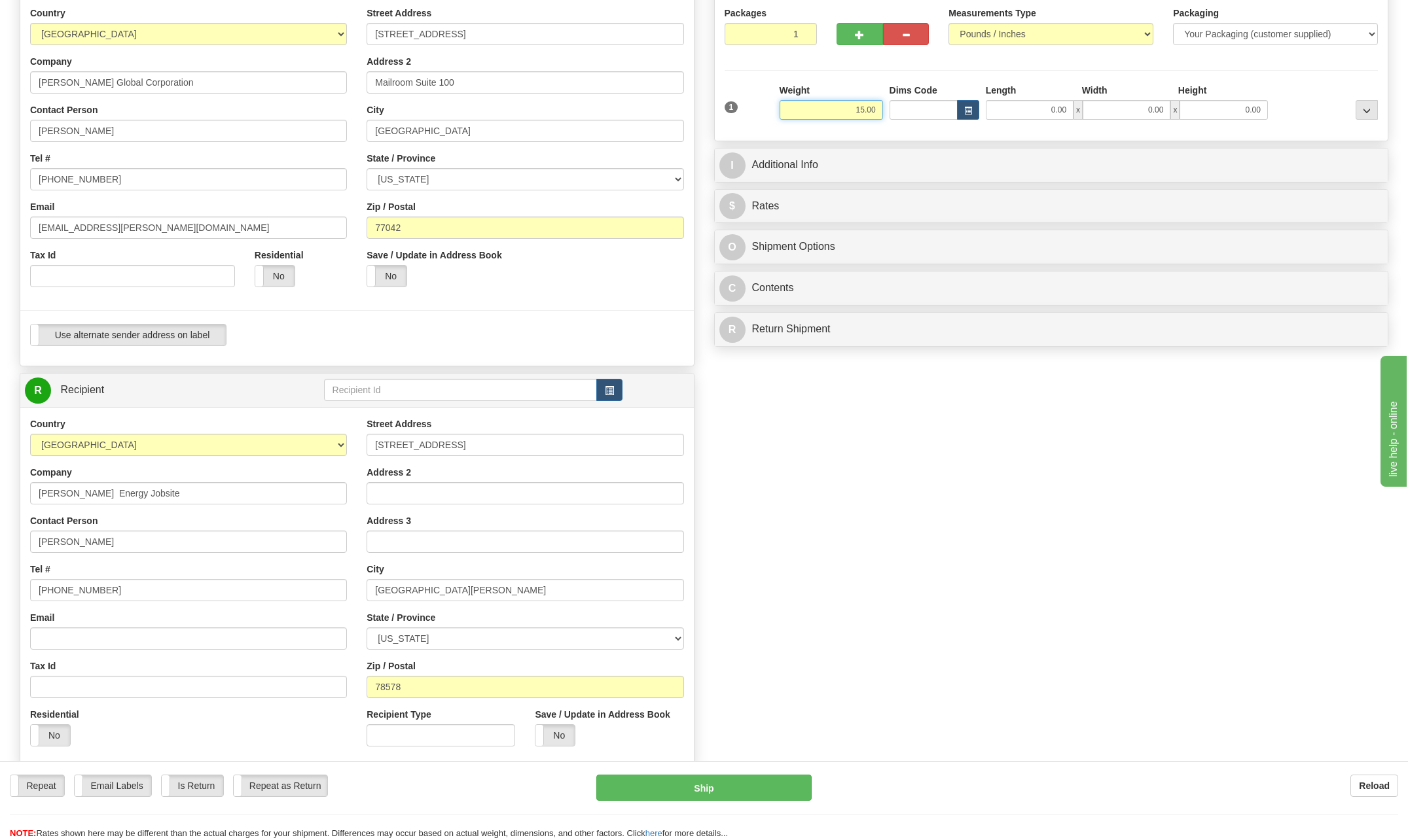
type input "15.00"
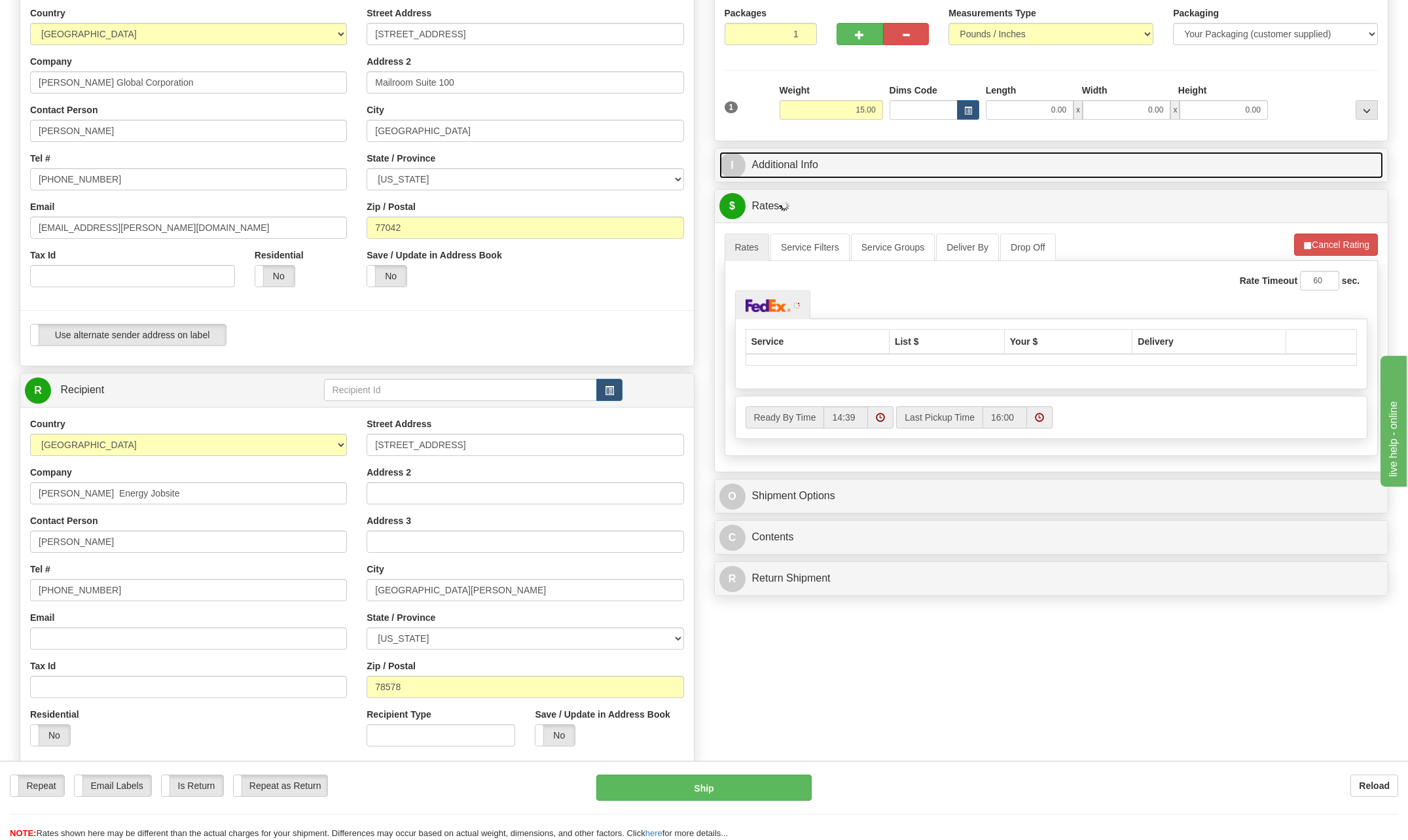
click at [733, 165] on span "I" at bounding box center [733, 166] width 26 height 26
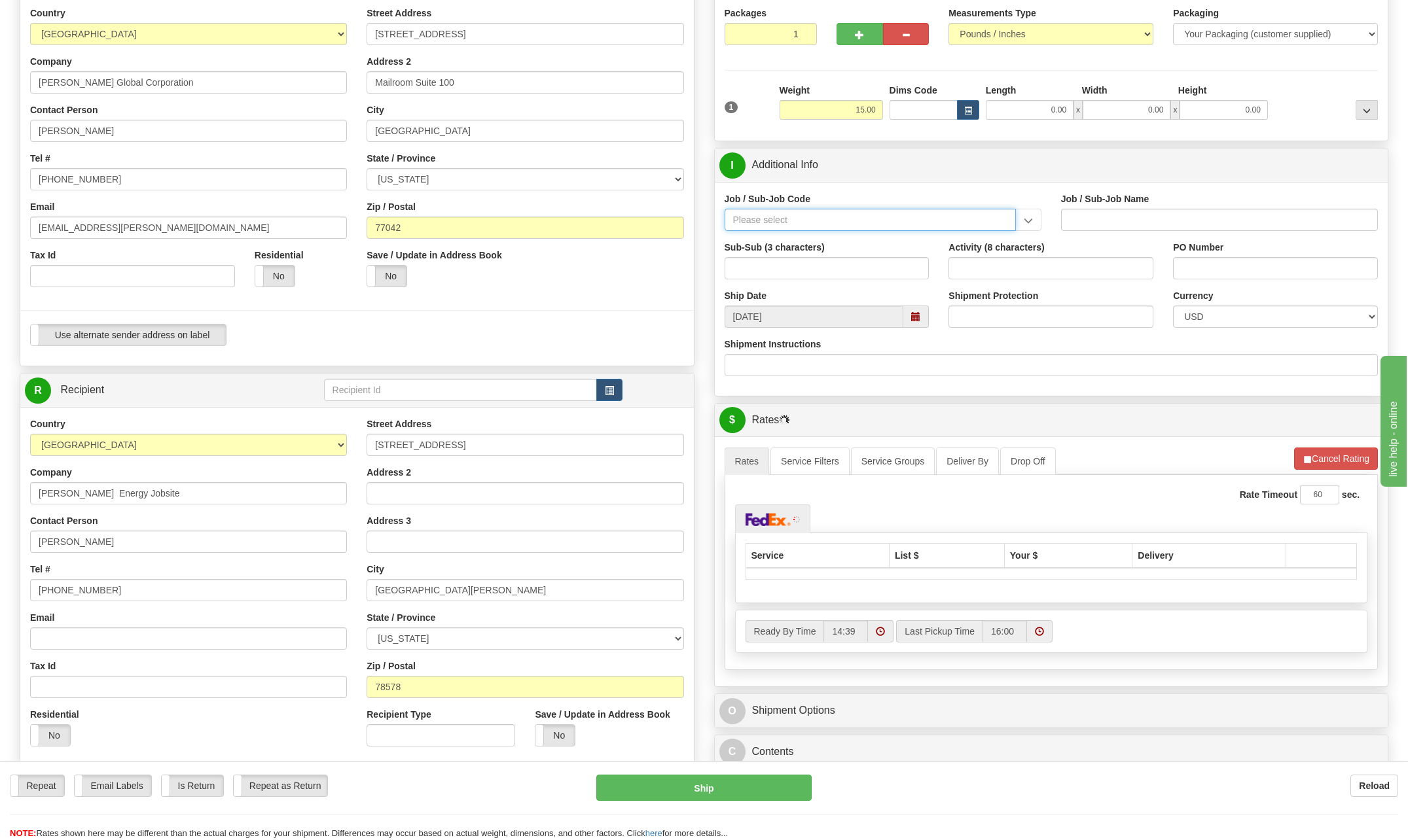
click at [757, 222] on input "Job / Sub-Job Code" at bounding box center [870, 220] width 291 height 22
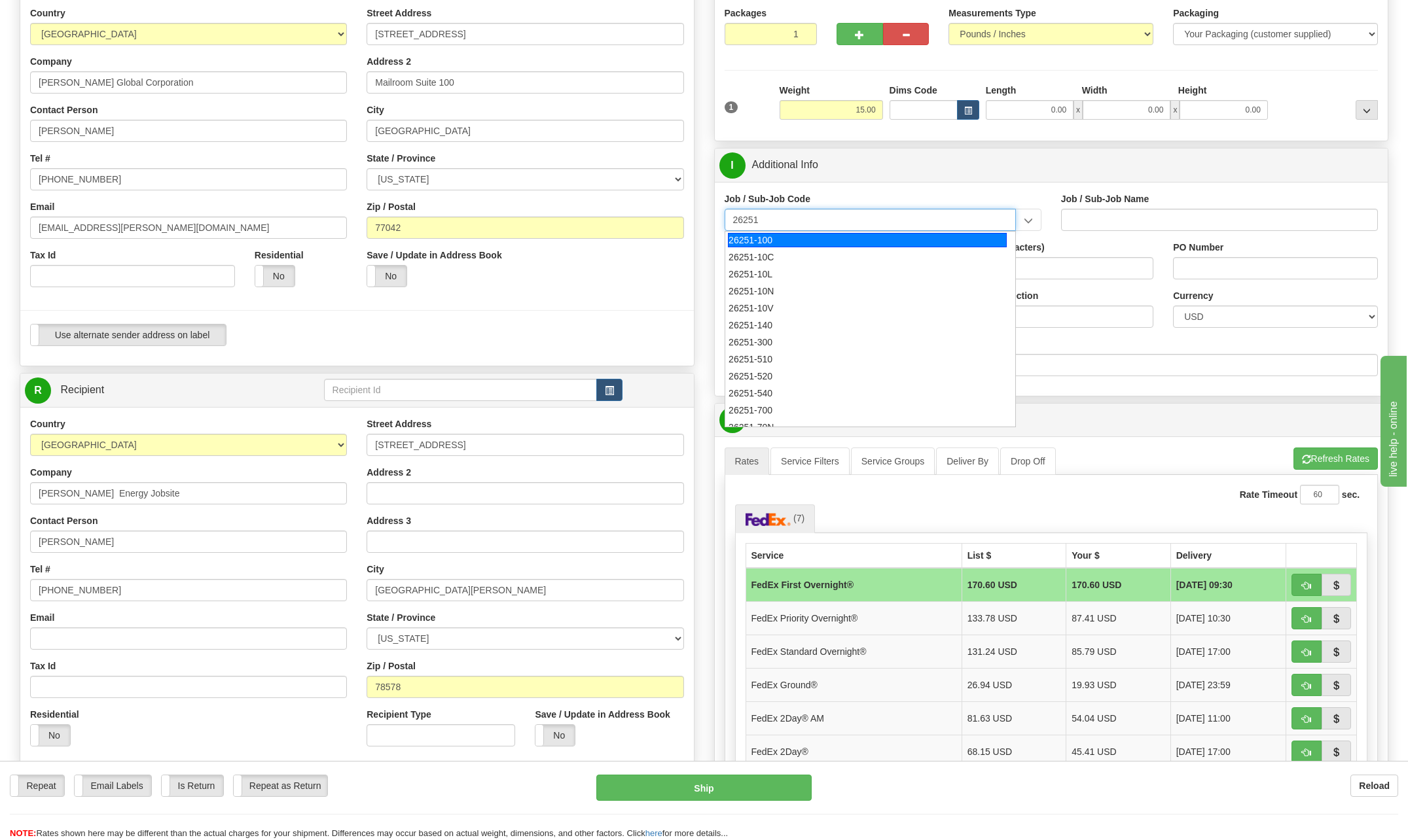
click at [765, 235] on div "26251-100" at bounding box center [867, 240] width 279 height 14
type input "26251-100"
type input "RIO GRANDE LNG TRAINS 1 & 2 - [GEOGRAPHIC_DATA] PROFESSIONA"
type input "26251-100"
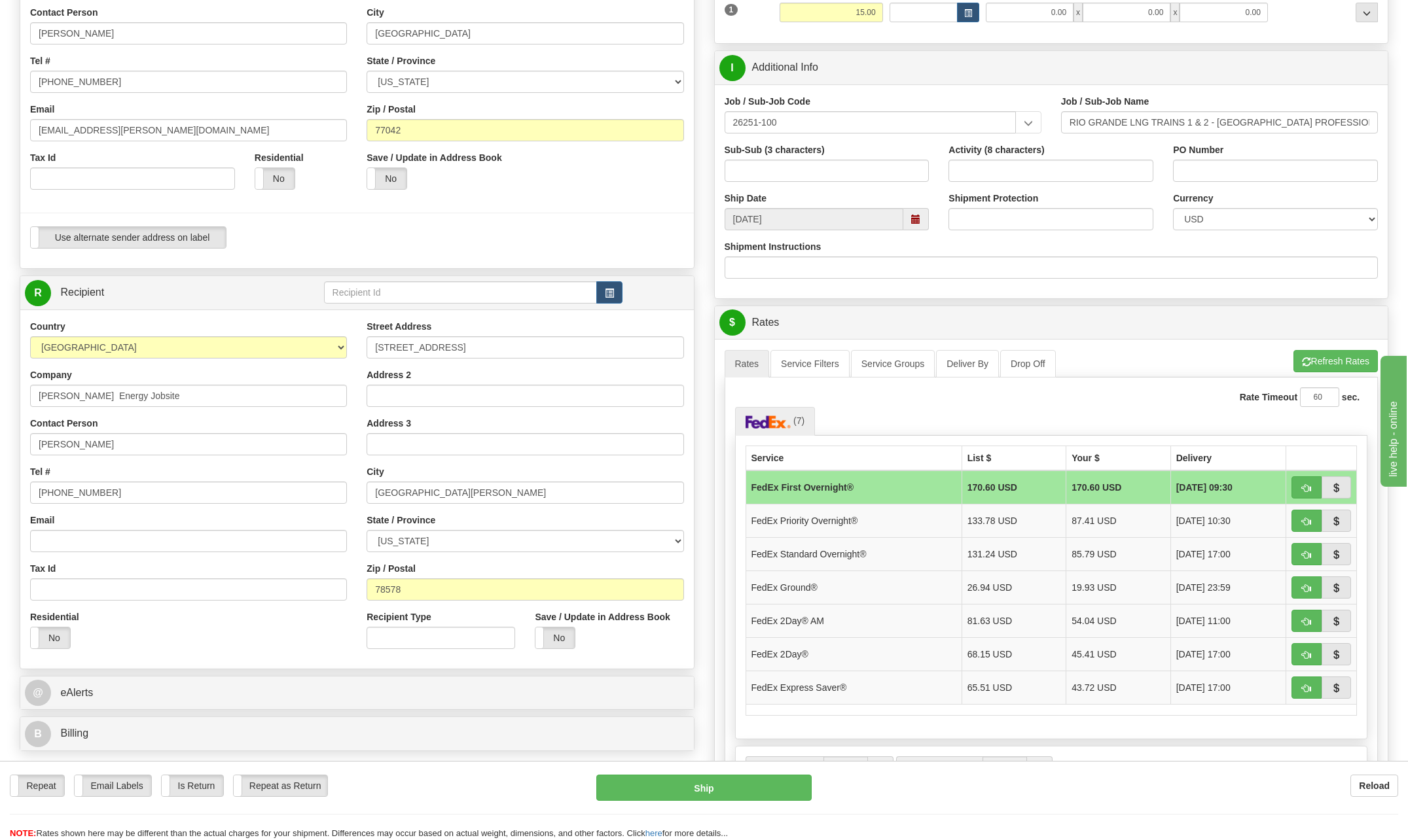
scroll to position [262, 0]
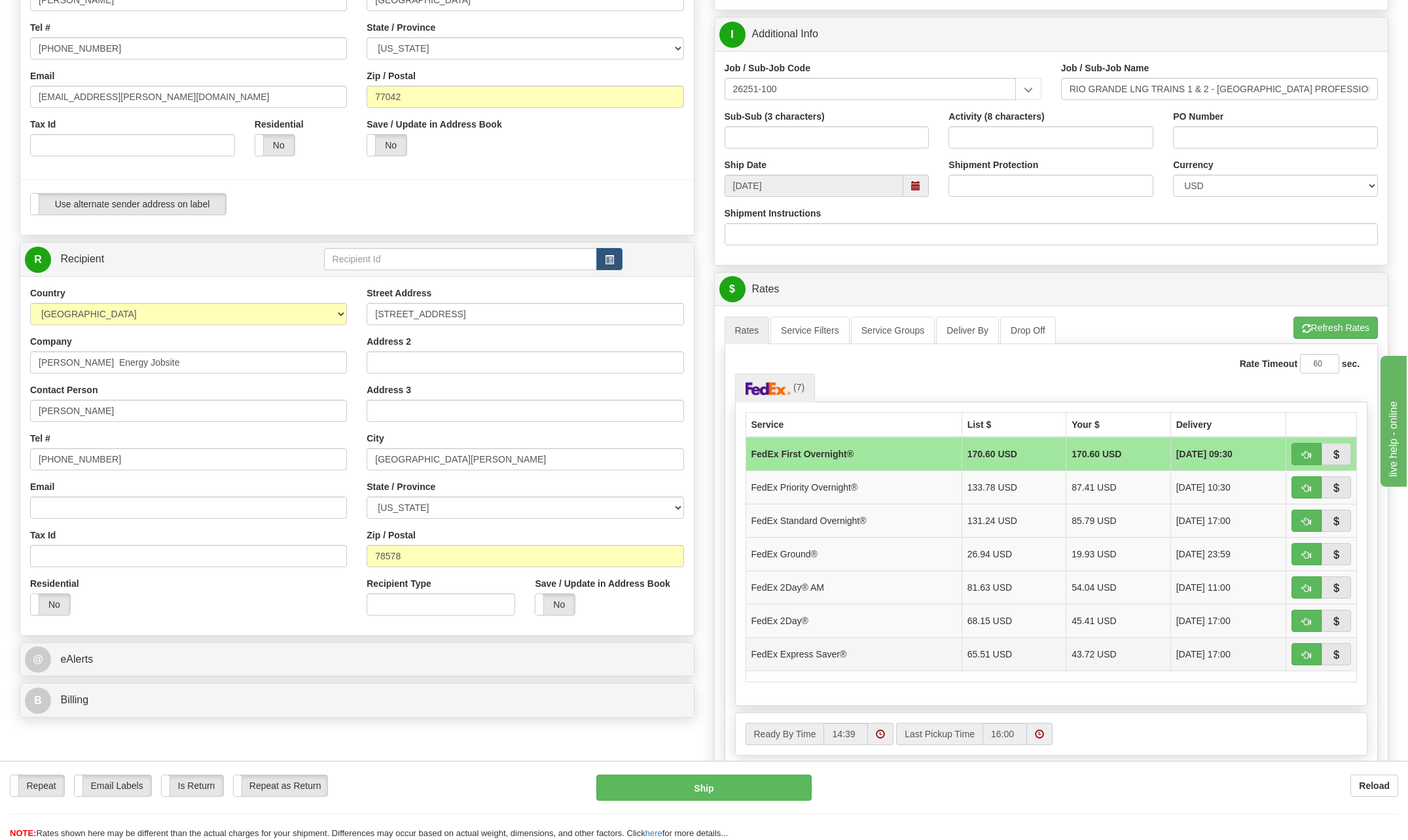
click at [837, 659] on td "FedEx Express Saver®" at bounding box center [853, 653] width 216 height 34
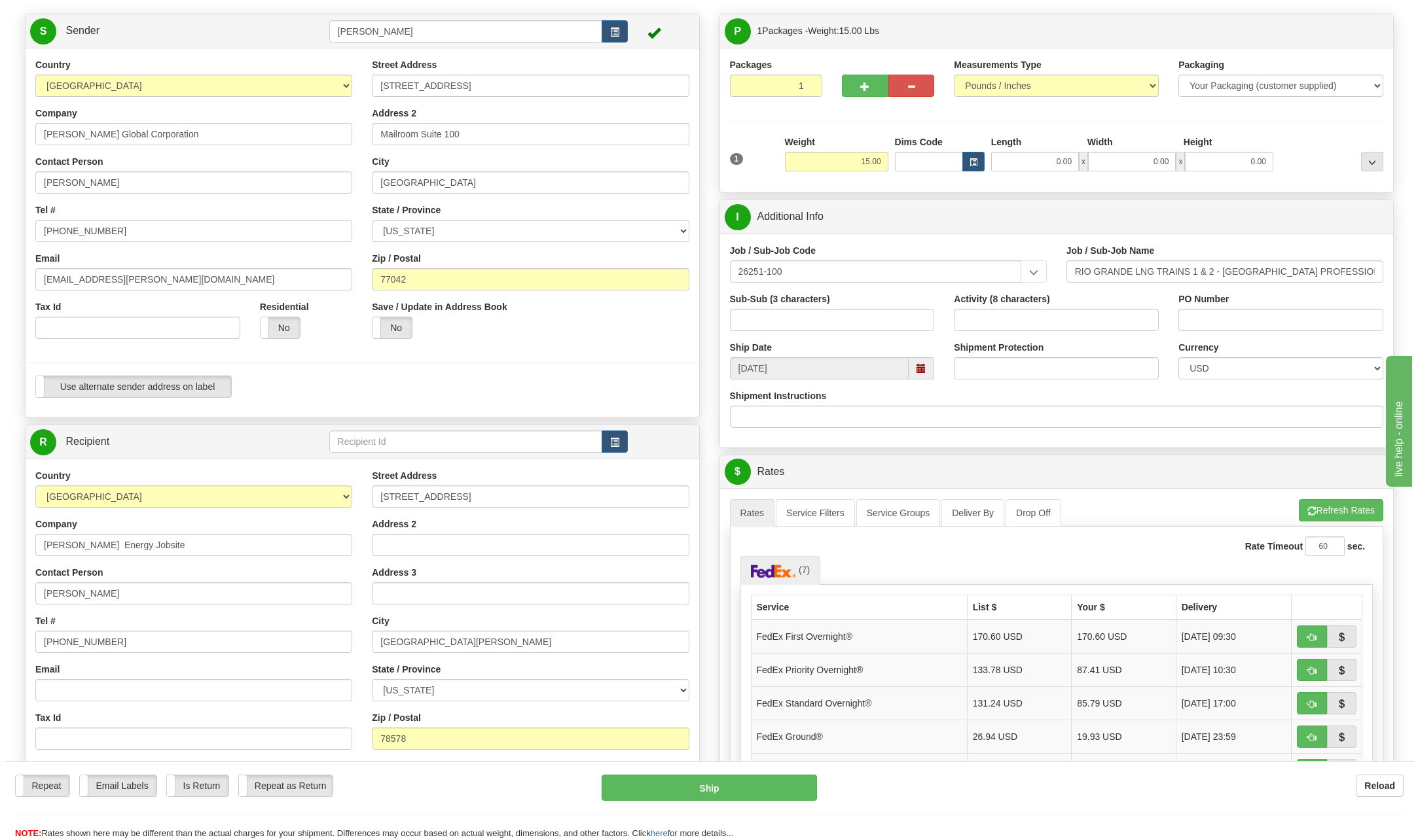
scroll to position [65, 0]
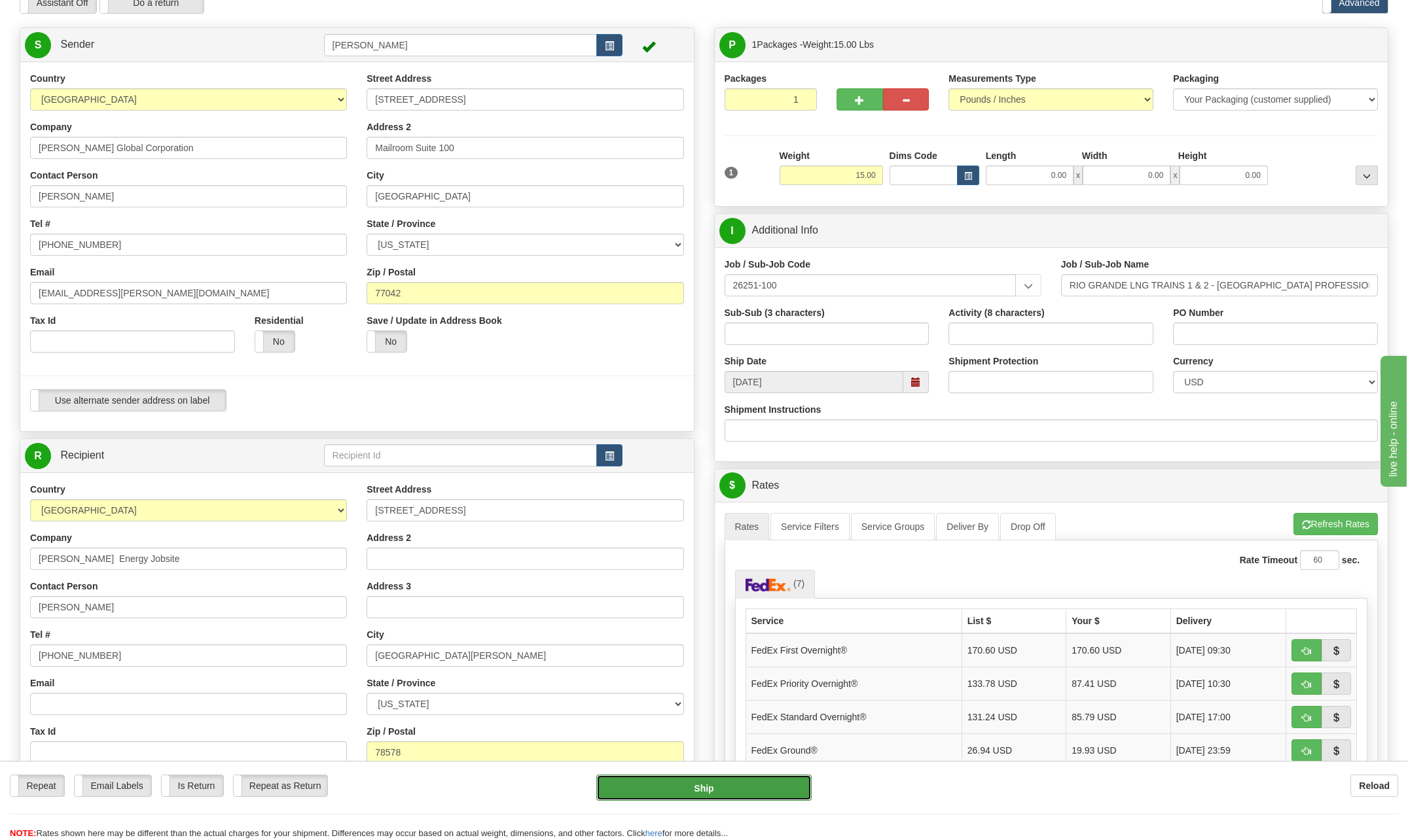
click at [731, 797] on button "Ship" at bounding box center [704, 788] width 215 height 26
type input "20"
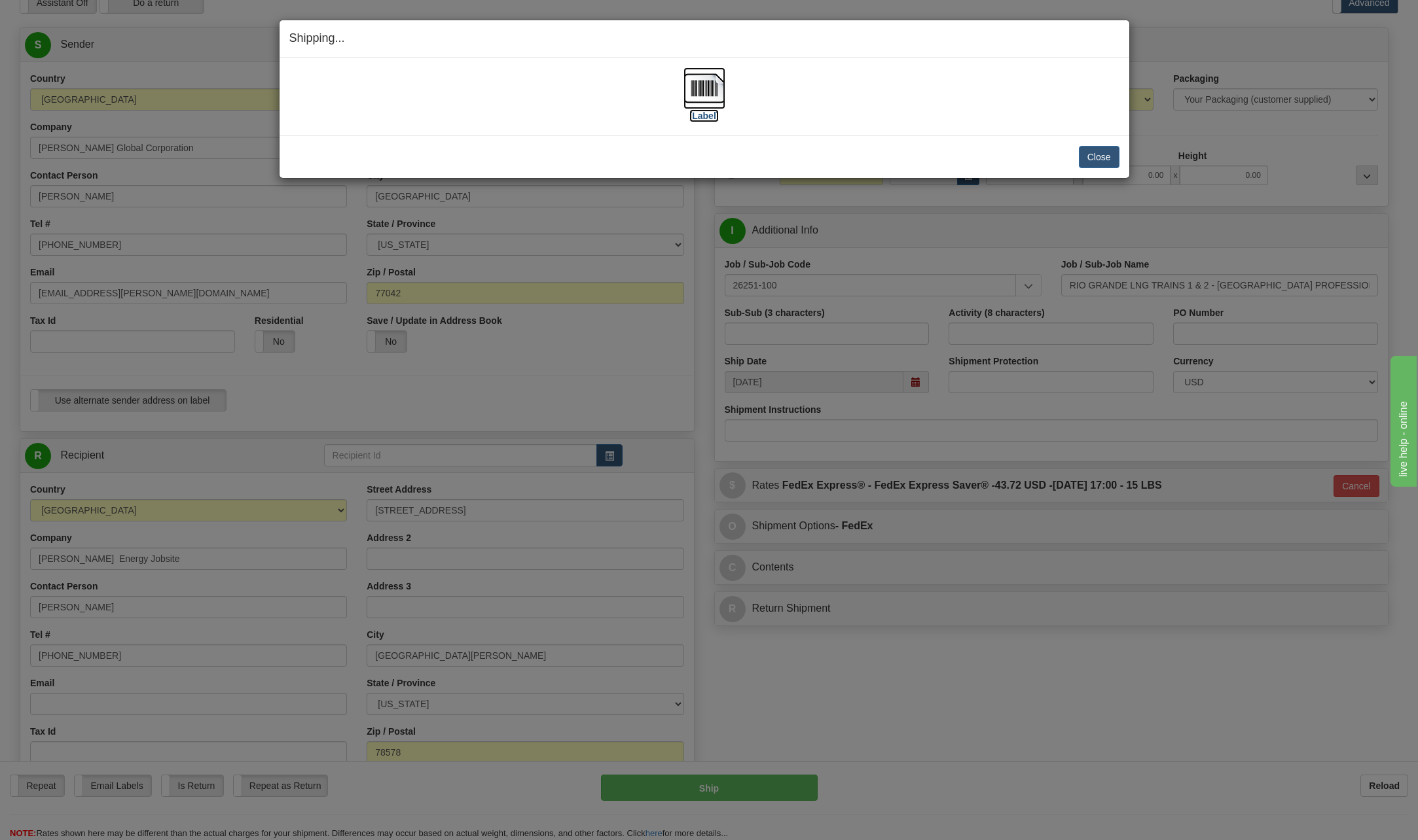
click at [709, 86] on img at bounding box center [704, 88] width 42 height 42
click at [726, 81] on div "[Label]" at bounding box center [704, 96] width 830 height 58
click at [704, 87] on img at bounding box center [704, 88] width 42 height 42
